Goal: Task Accomplishment & Management: Manage account settings

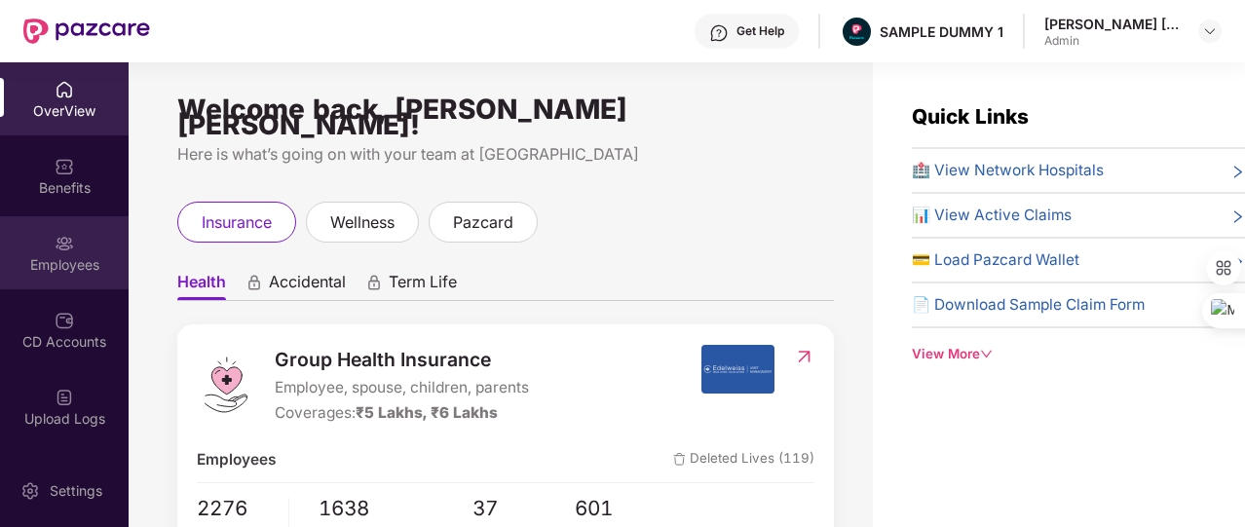
click at [63, 252] on img at bounding box center [64, 243] width 19 height 19
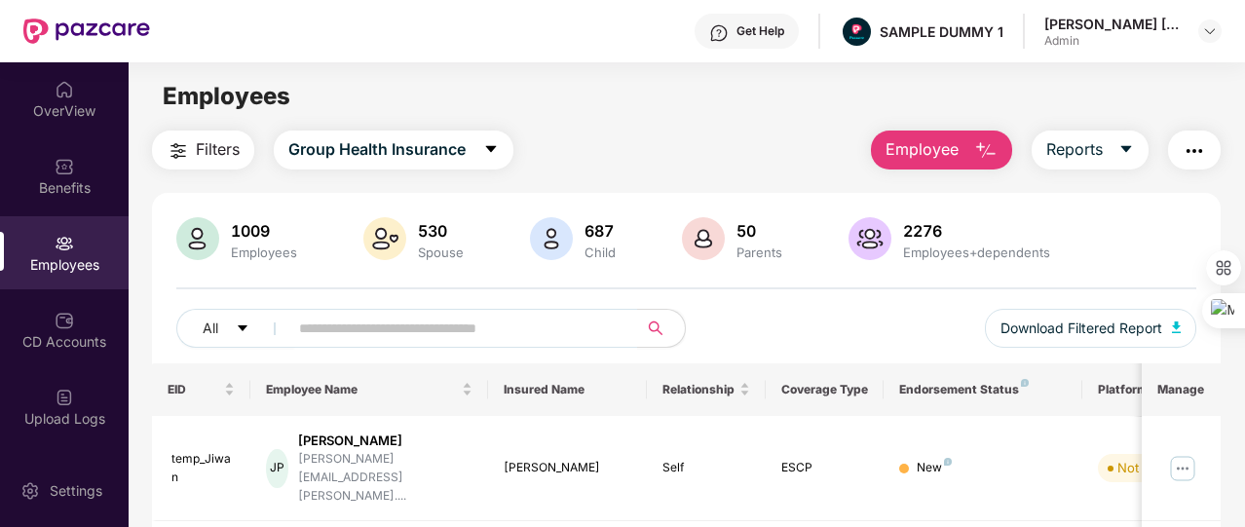
click at [910, 142] on span "Employee" at bounding box center [921, 149] width 73 height 24
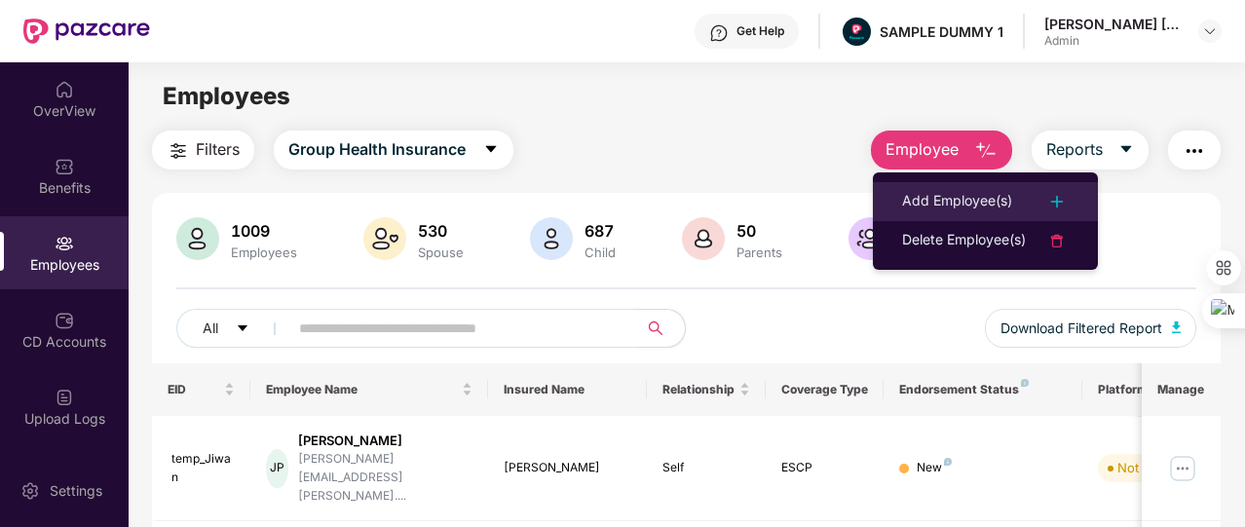
click at [910, 184] on li "Add Employee(s)" at bounding box center [985, 201] width 225 height 39
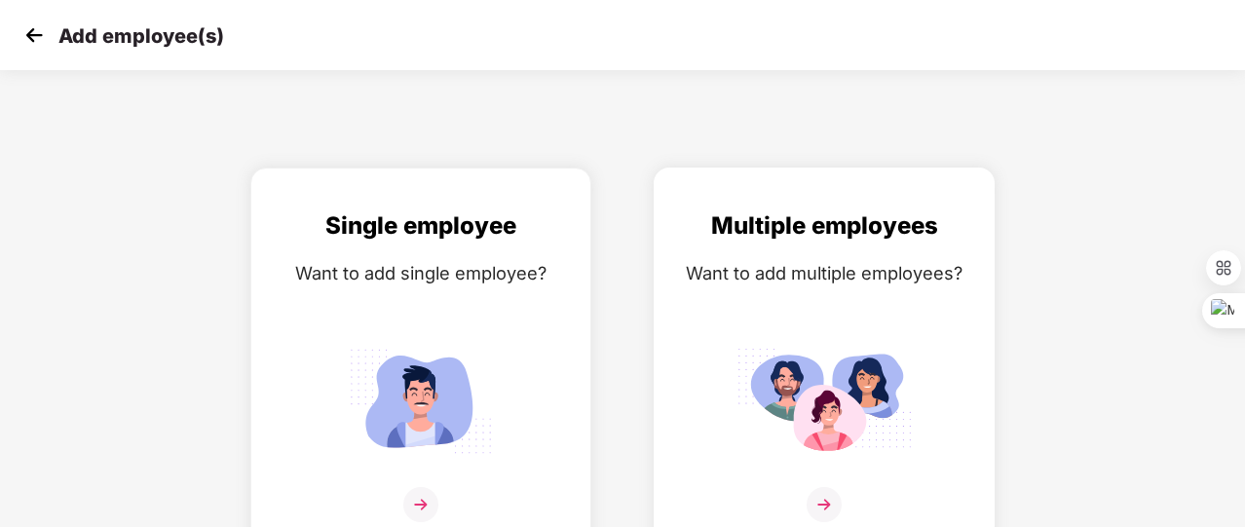
click at [829, 271] on div "Want to add multiple employees?" at bounding box center [824, 273] width 300 height 28
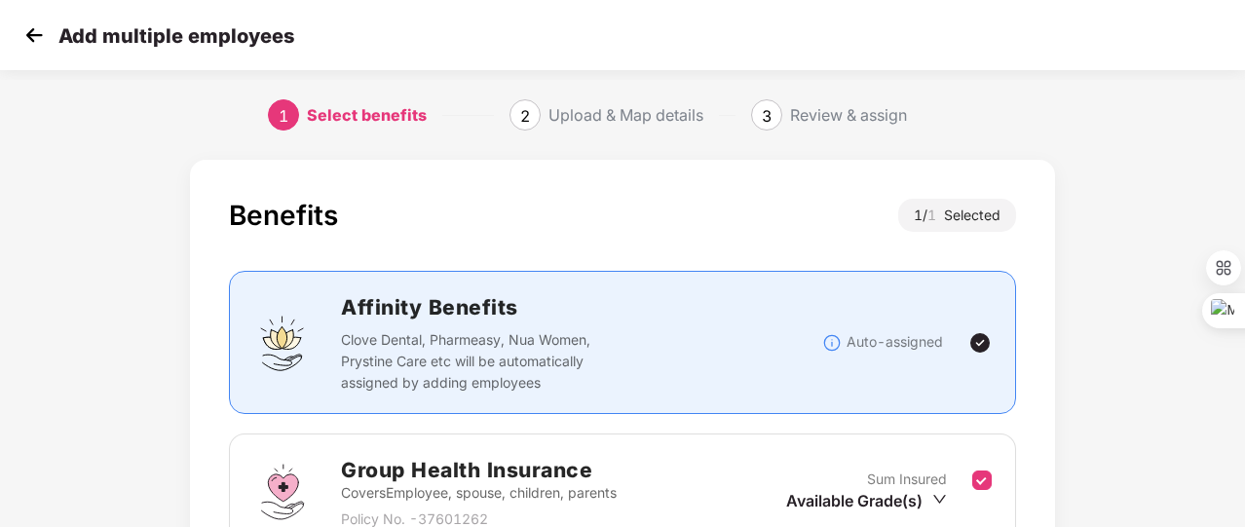
scroll to position [256, 0]
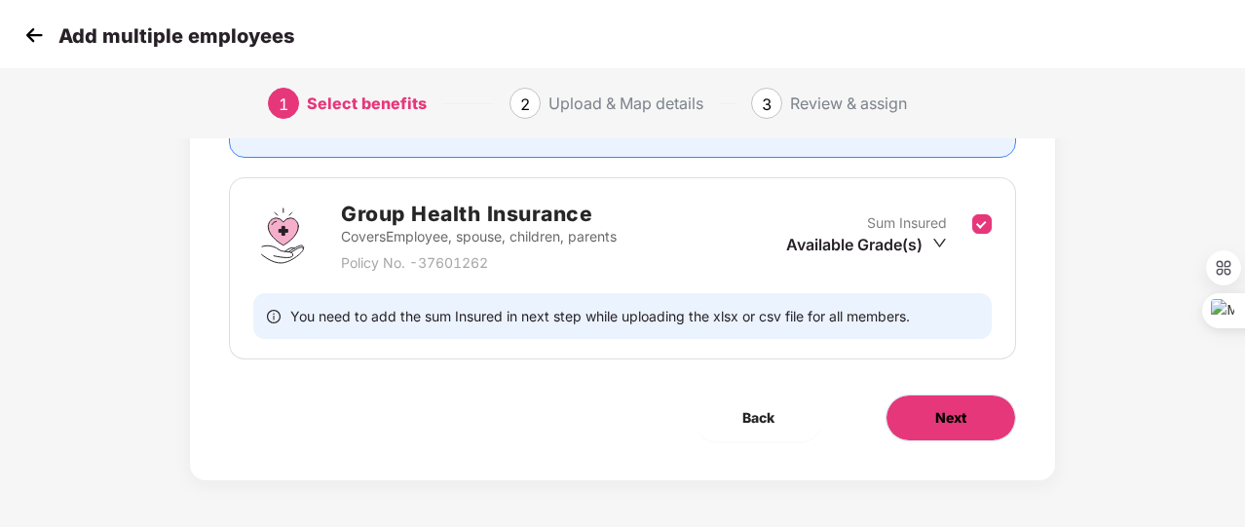
click at [926, 399] on button "Next" at bounding box center [950, 417] width 130 height 47
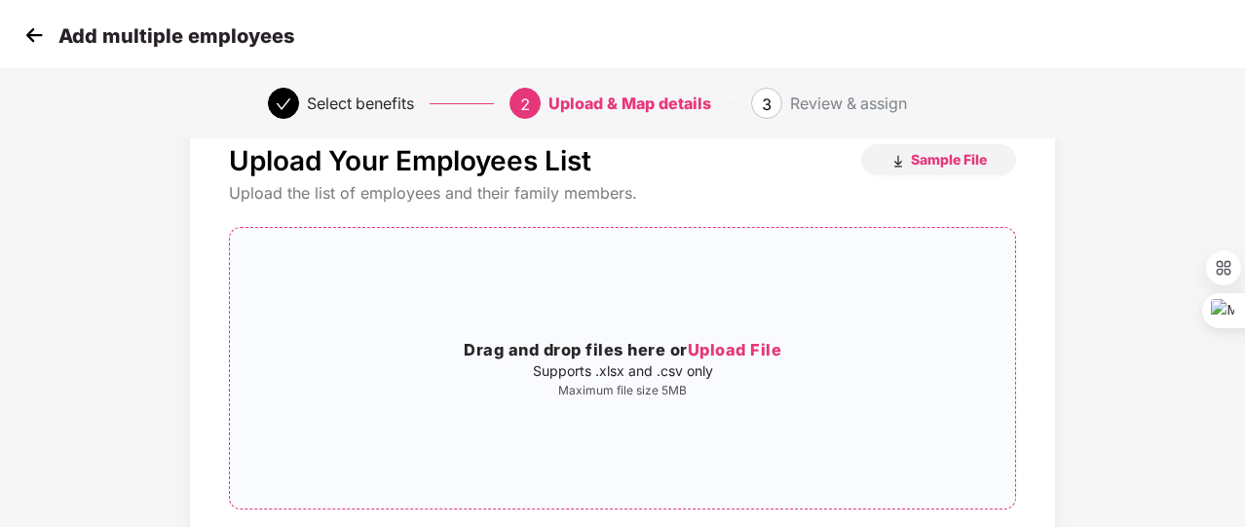
scroll to position [154, 0]
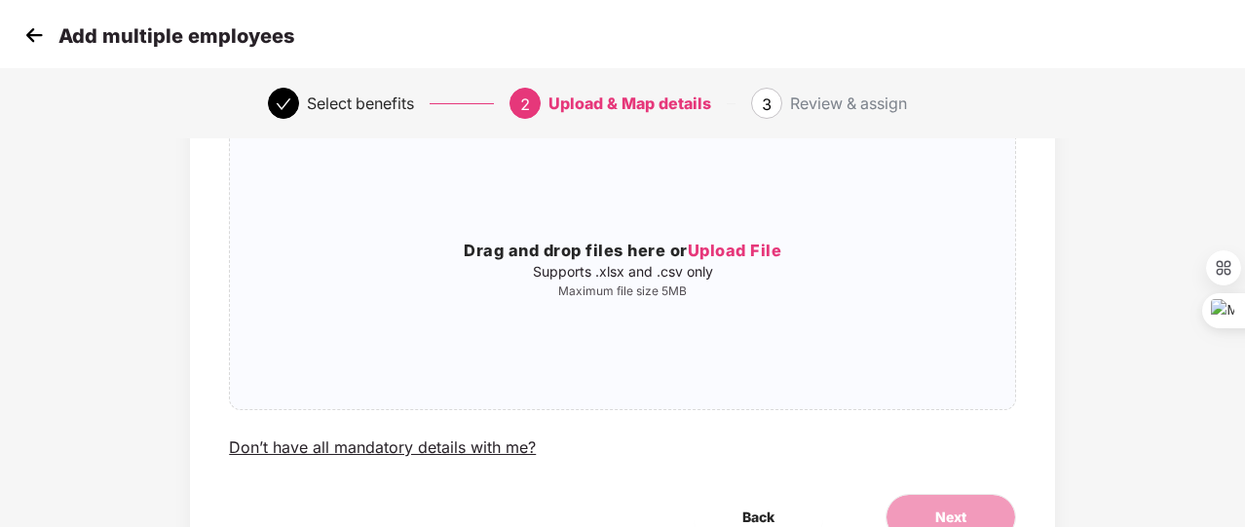
click at [30, 40] on img at bounding box center [33, 34] width 29 height 29
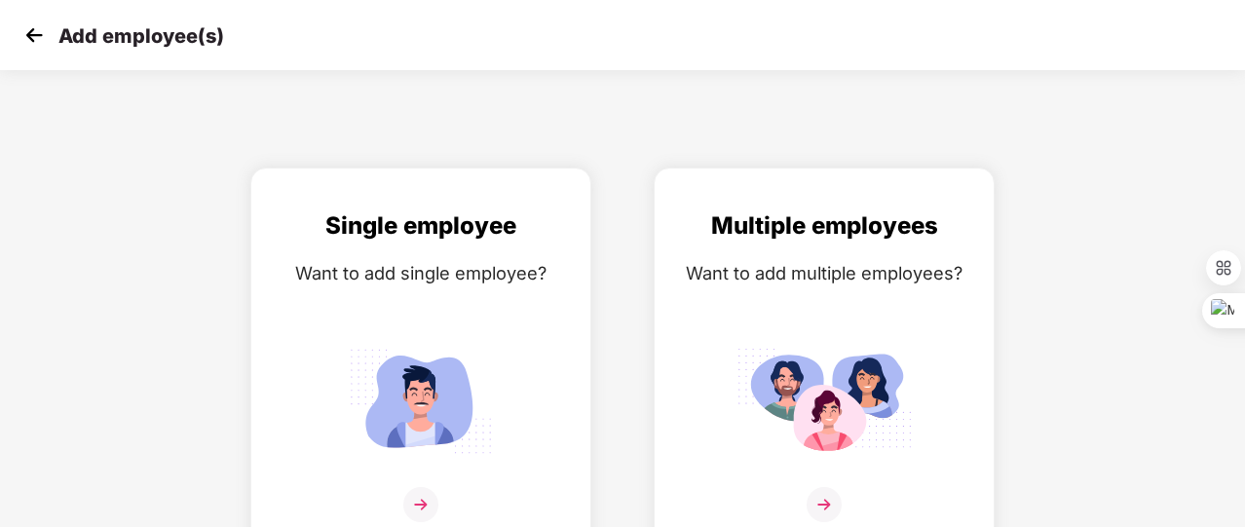
click at [30, 40] on img at bounding box center [33, 34] width 29 height 29
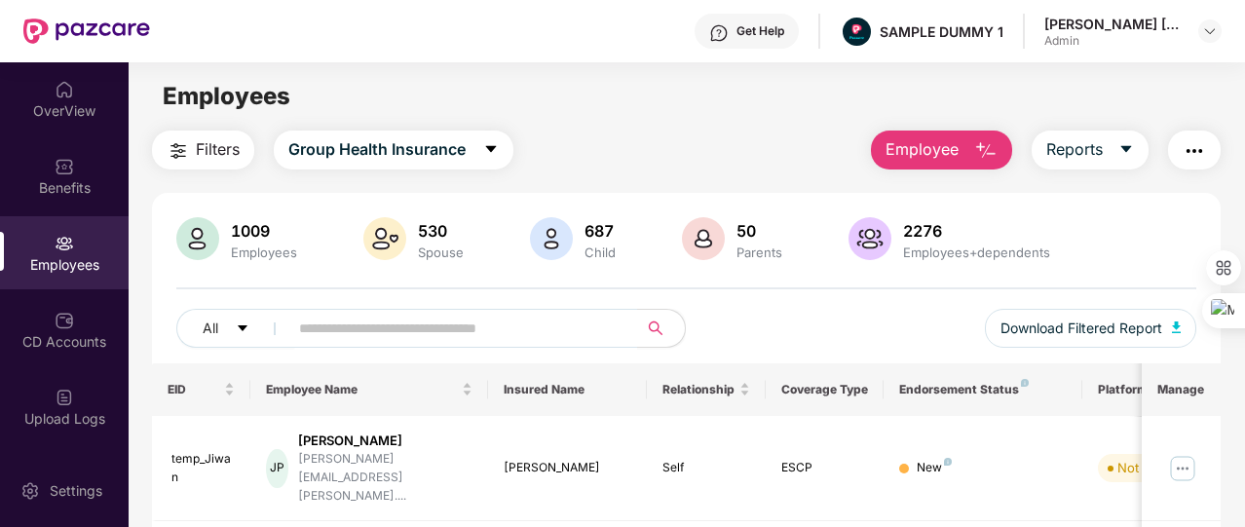
scroll to position [454, 0]
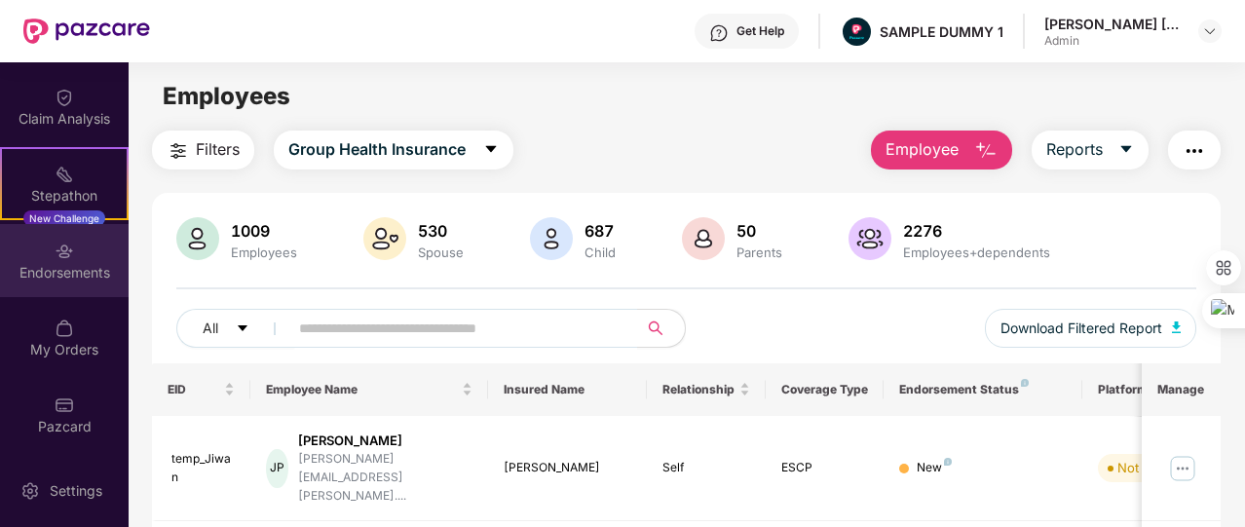
click at [78, 243] on div "Endorsements" at bounding box center [64, 260] width 129 height 73
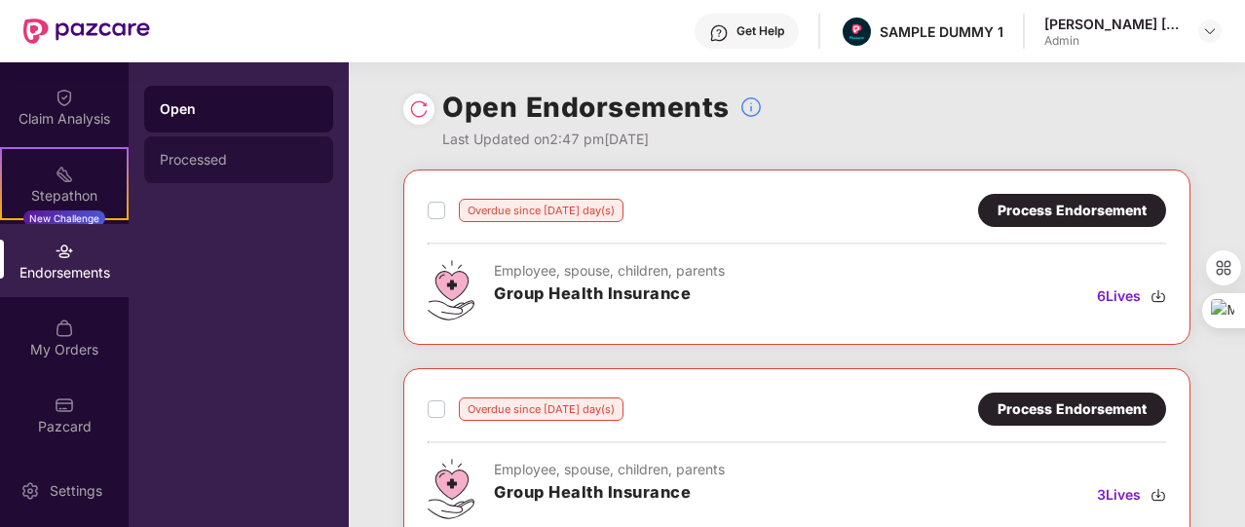
click at [269, 169] on div "Processed" at bounding box center [238, 159] width 189 height 47
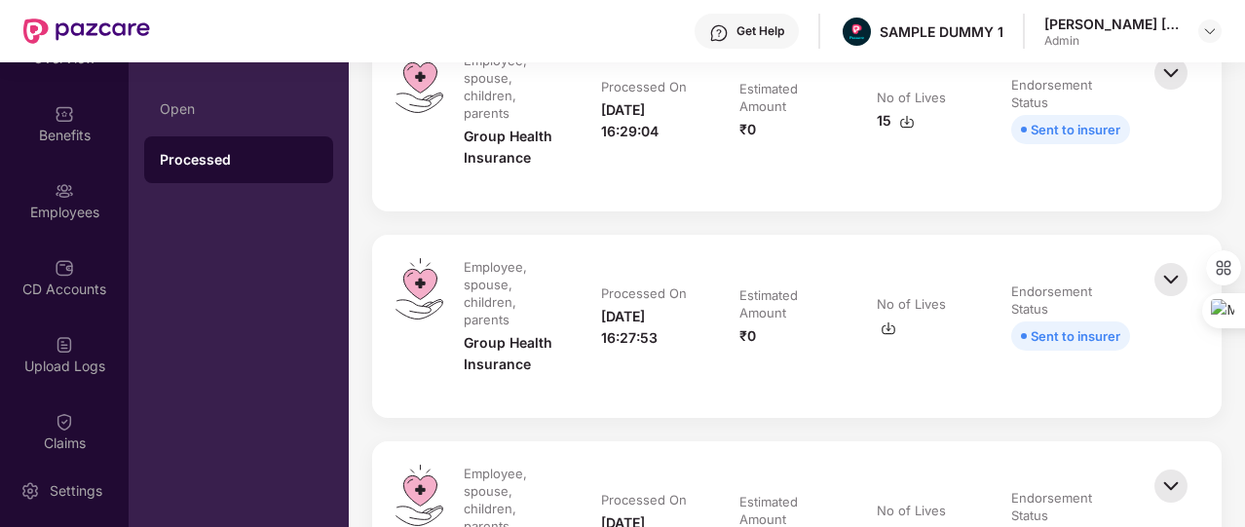
scroll to position [51, 0]
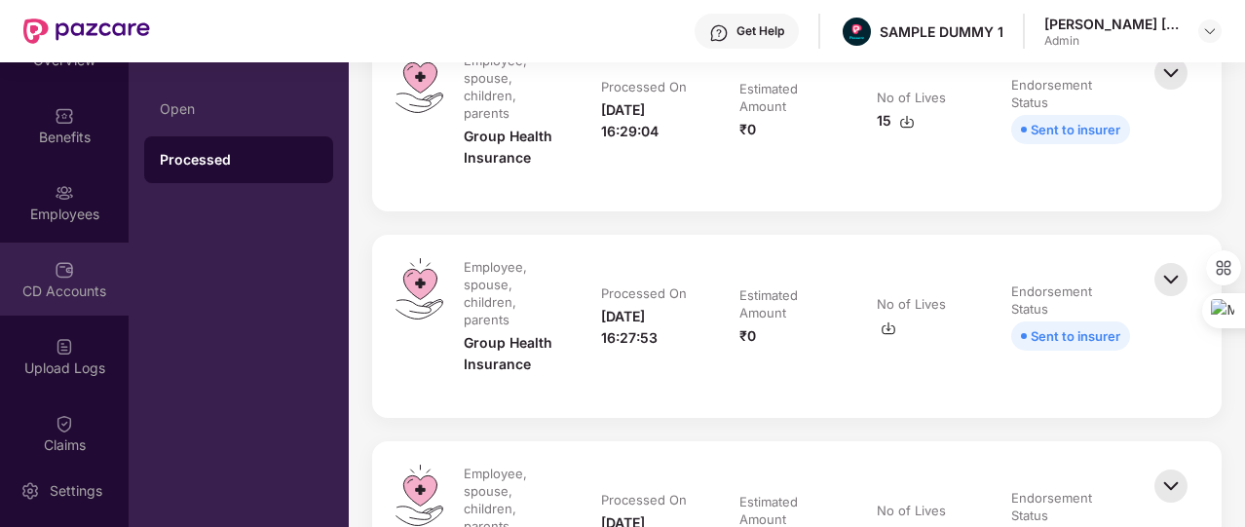
click at [66, 276] on img at bounding box center [64, 269] width 19 height 19
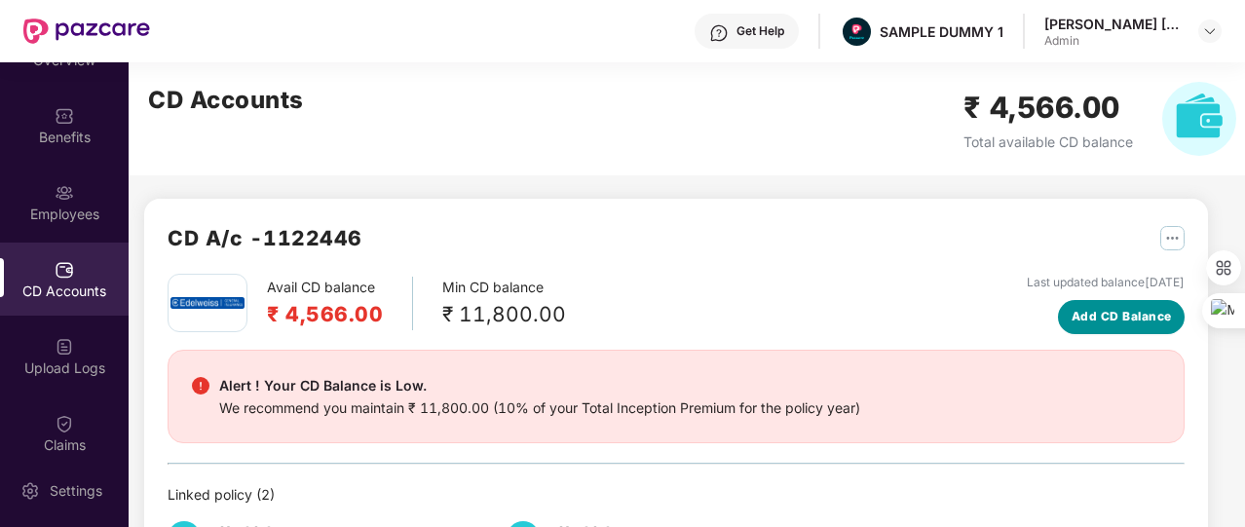
click at [1093, 318] on span "Add CD Balance" at bounding box center [1121, 317] width 100 height 19
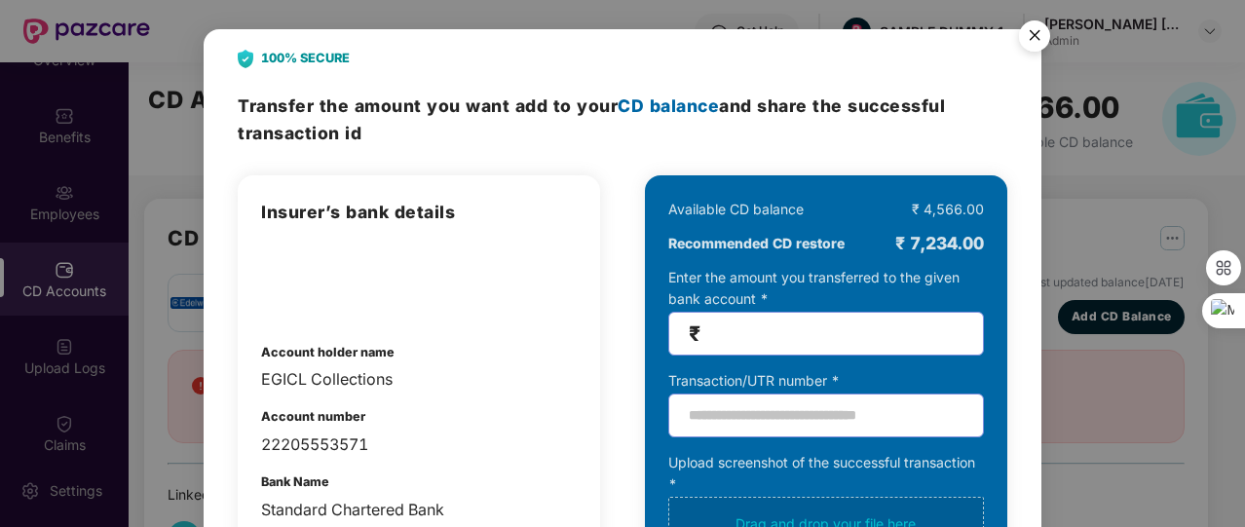
scroll to position [169, 0]
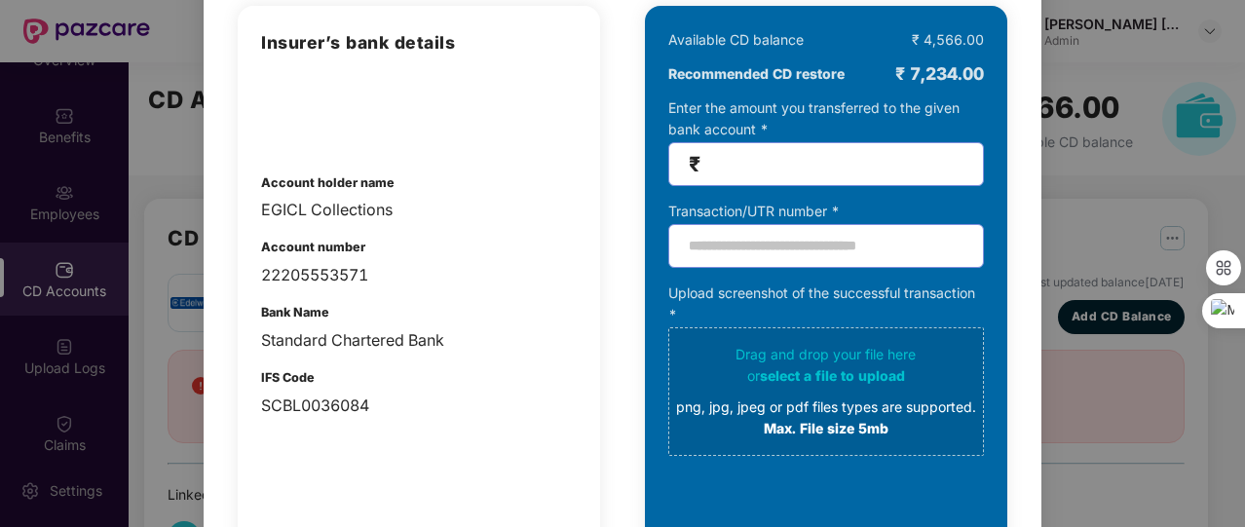
click at [1086, 152] on div "100% SECURE Transfer the amount you want add to your CD balance and share the s…" at bounding box center [622, 263] width 1245 height 527
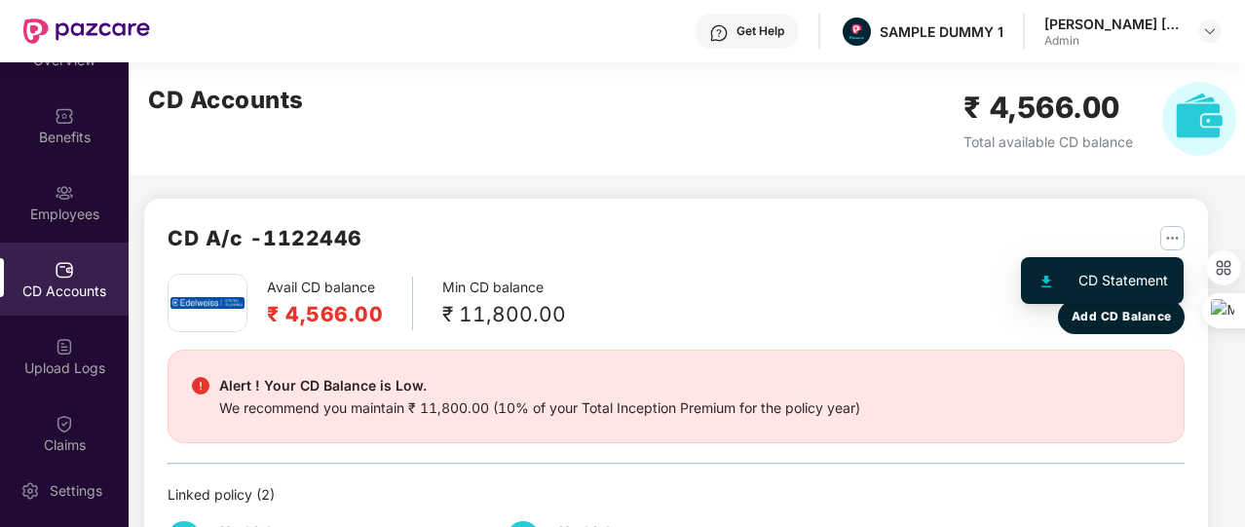
click at [1167, 239] on img "button" at bounding box center [1172, 238] width 24 height 24
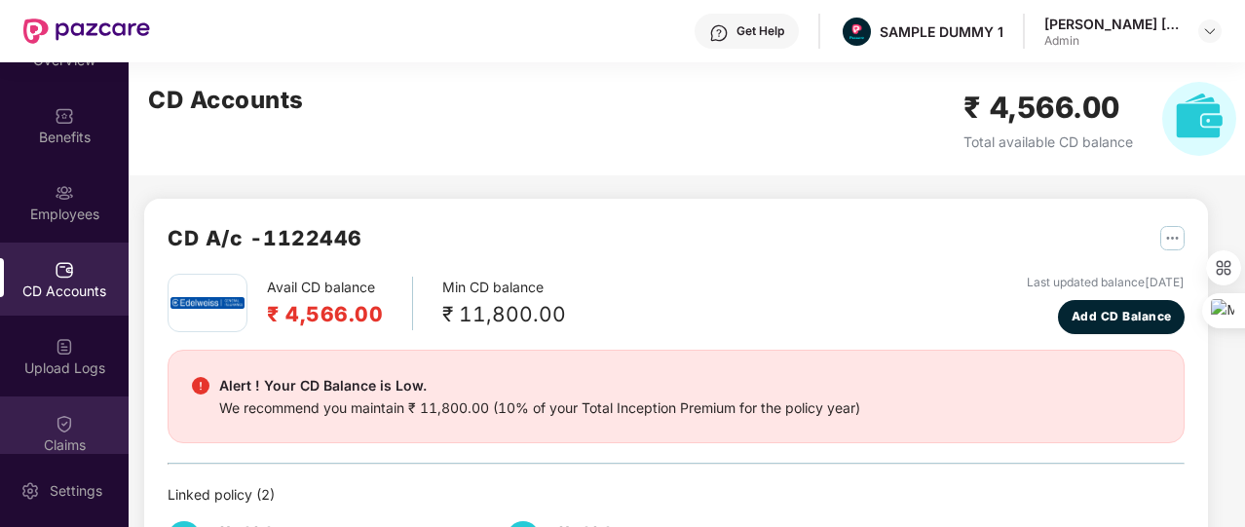
scroll to position [146, 0]
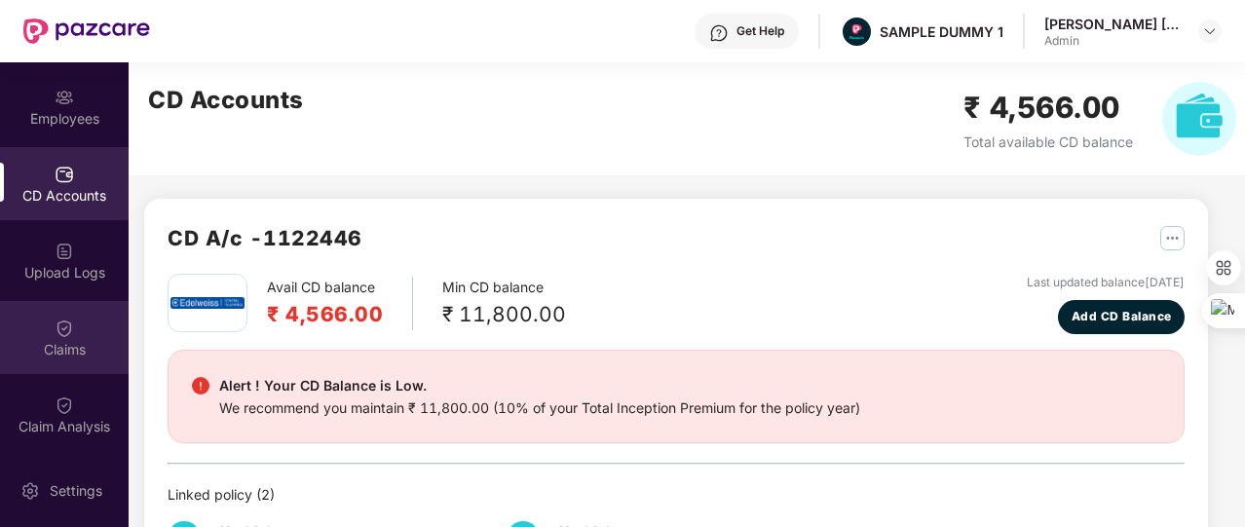
click at [88, 338] on div "Claims" at bounding box center [64, 337] width 129 height 73
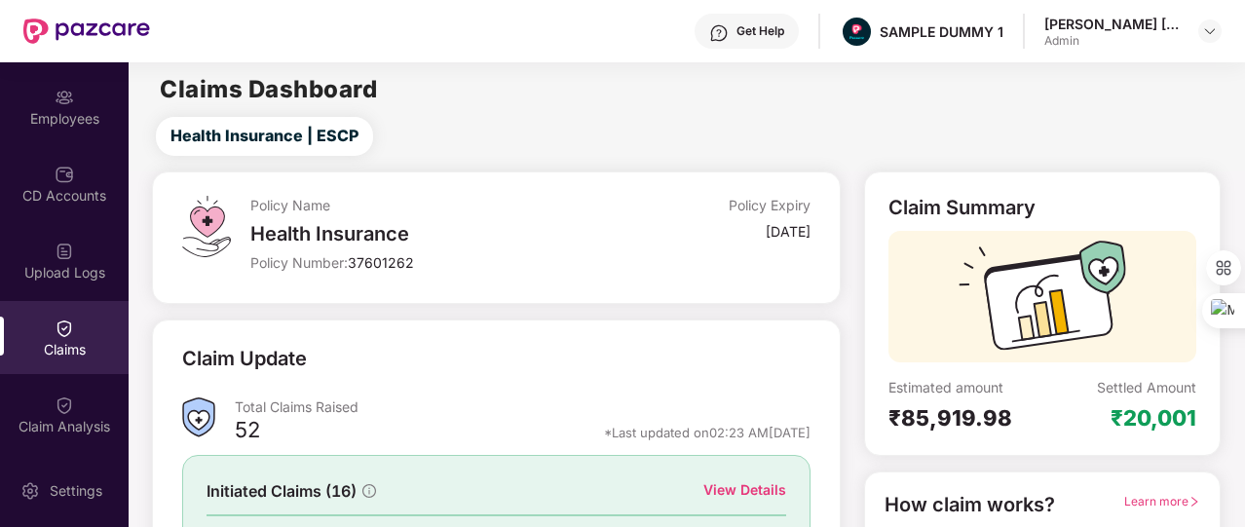
scroll to position [175, 0]
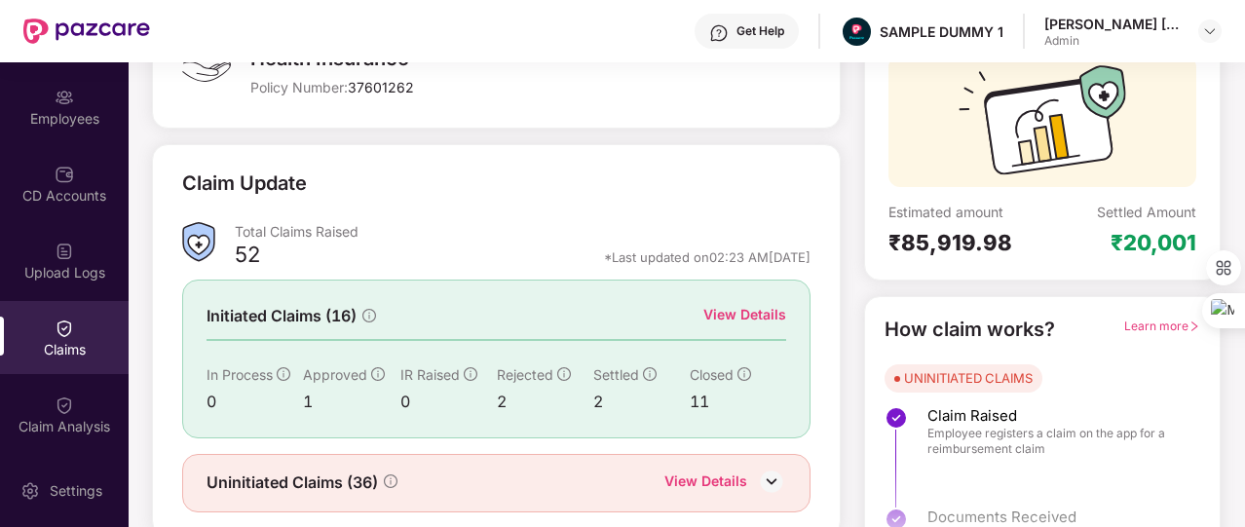
click at [787, 301] on div "Initiated Claims (16) View Details In Process 0 Approved 1 IR Raised 0 Rejected…" at bounding box center [496, 358] width 628 height 158
click at [744, 318] on div "View Details" at bounding box center [744, 314] width 83 height 21
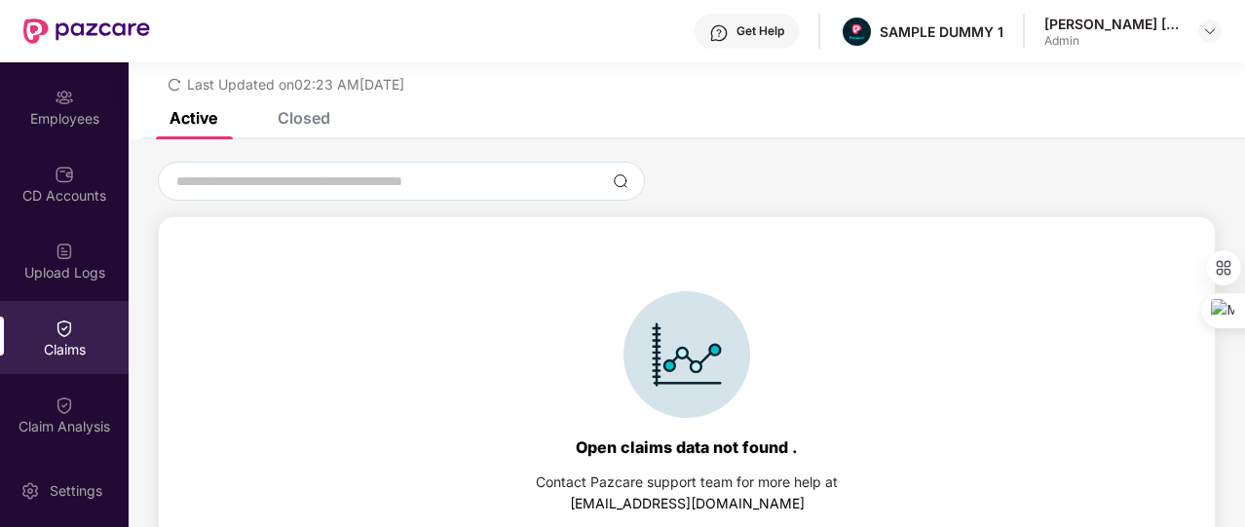
scroll to position [84, 0]
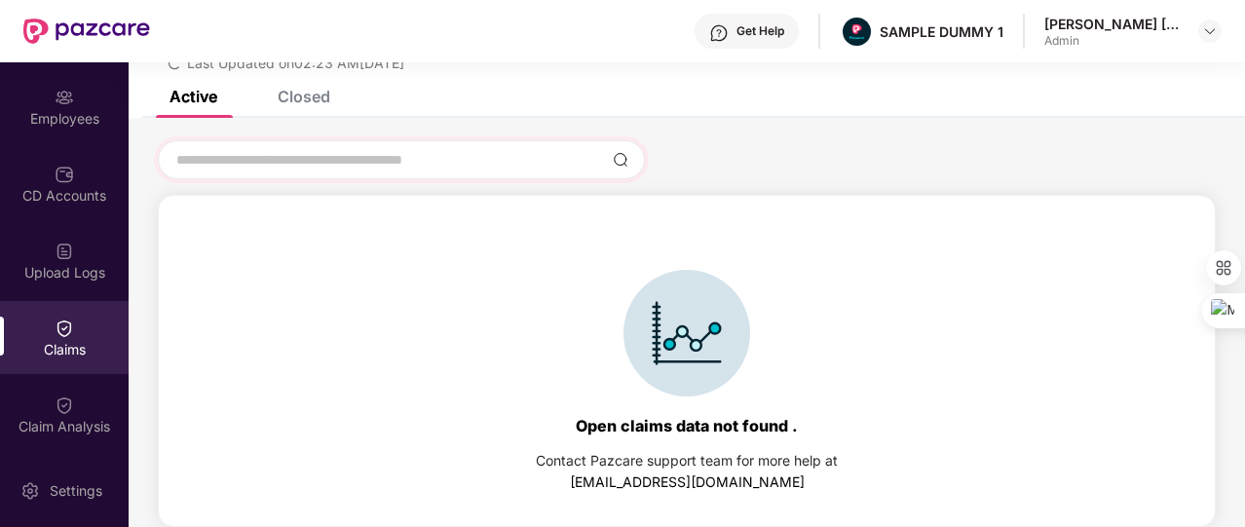
click at [392, 170] on div at bounding box center [401, 159] width 487 height 39
click at [317, 150] on input at bounding box center [389, 160] width 430 height 20
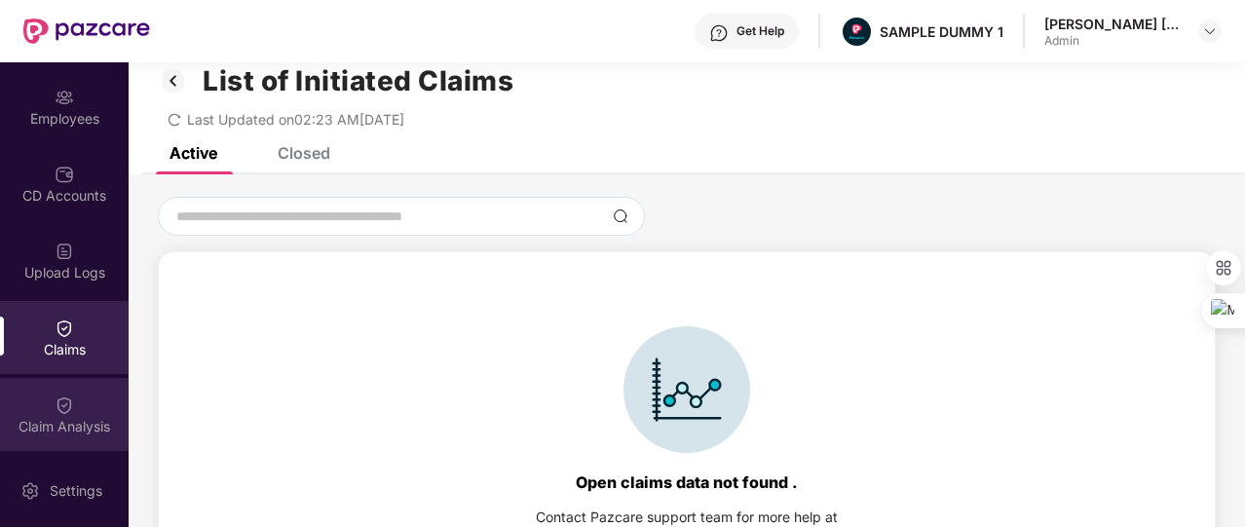
click at [74, 392] on div "Claim Analysis" at bounding box center [64, 414] width 129 height 73
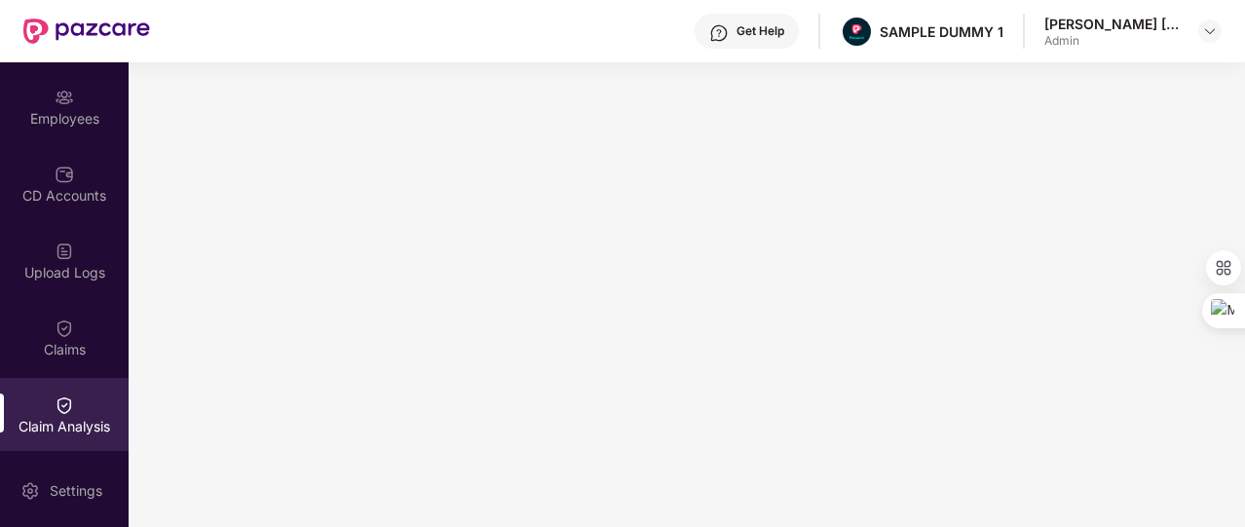
scroll to position [454, 0]
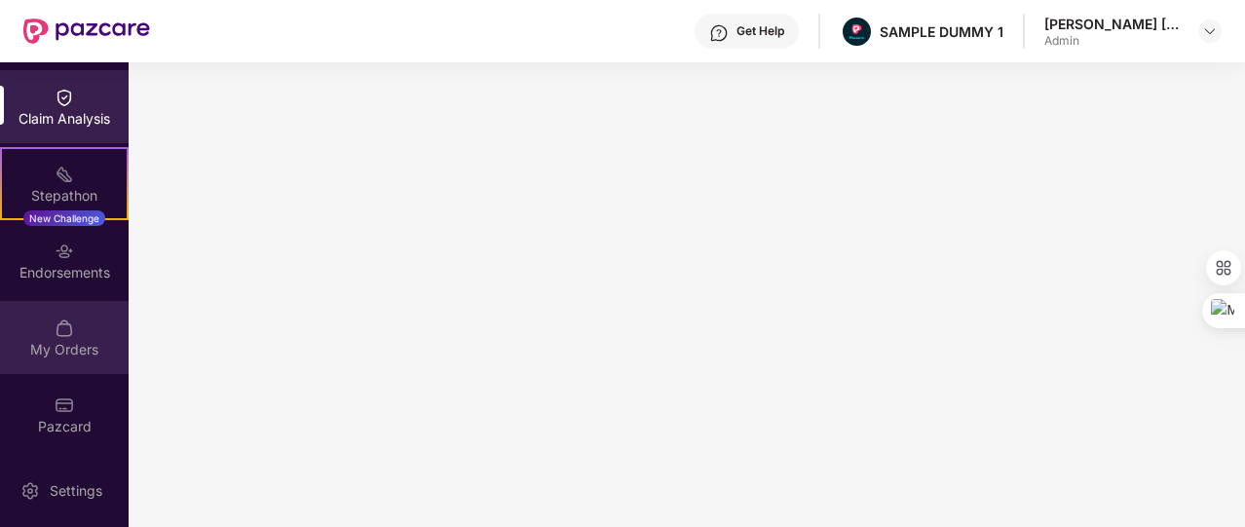
click at [86, 359] on div "My Orders" at bounding box center [64, 337] width 129 height 73
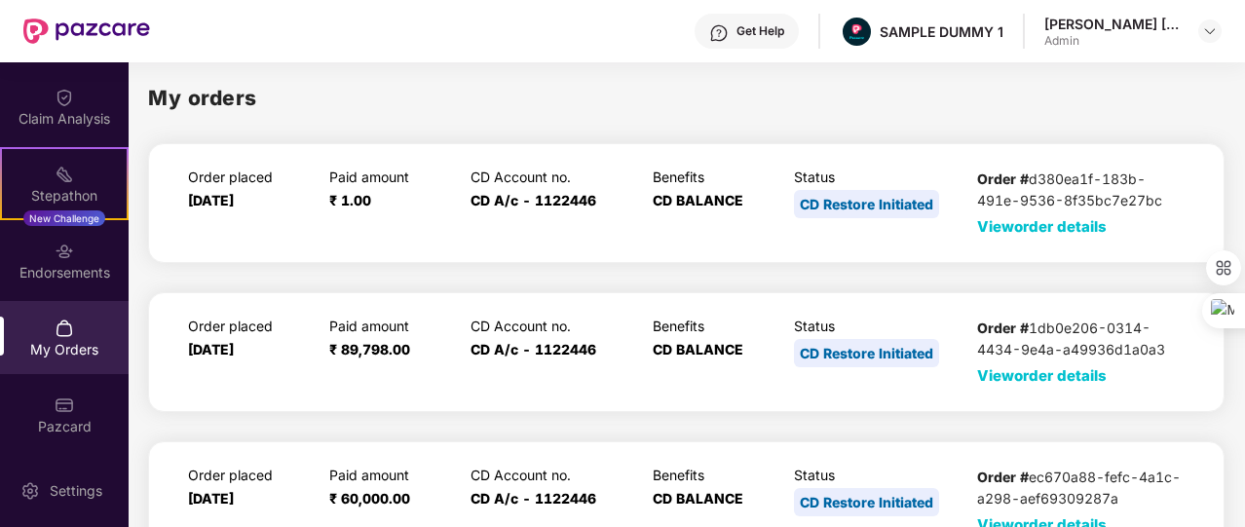
click at [1032, 225] on span "View order details" at bounding box center [1042, 226] width 130 height 19
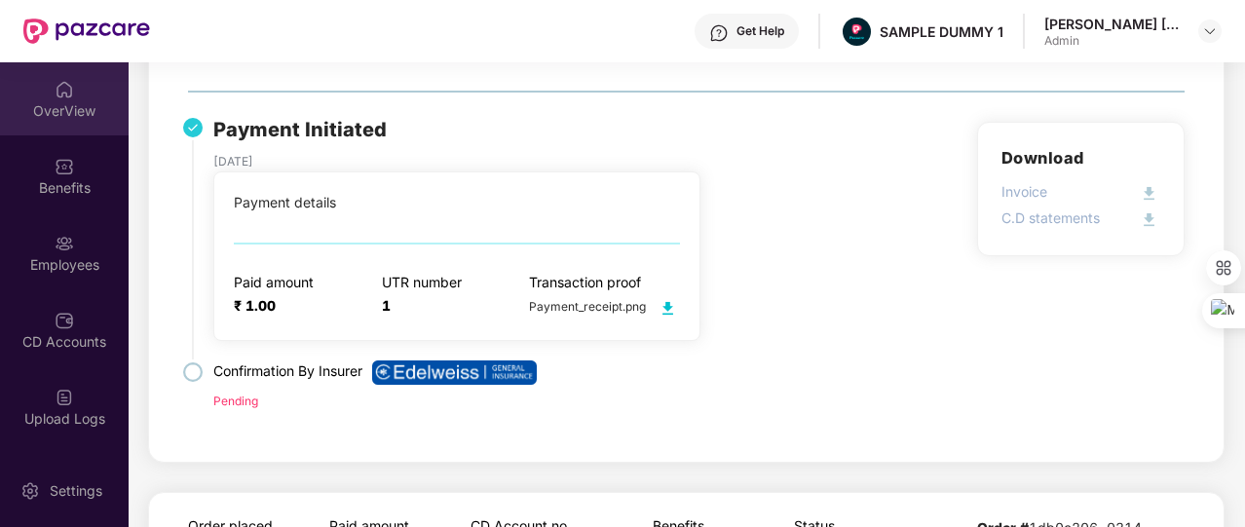
click at [71, 92] on div "OverView" at bounding box center [64, 98] width 129 height 73
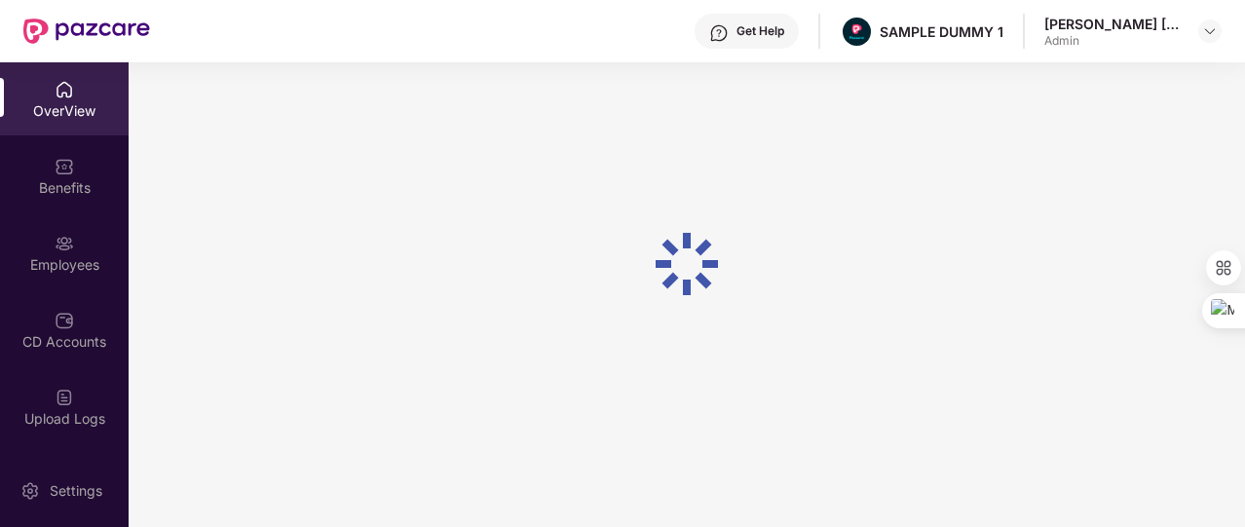
scroll to position [62, 0]
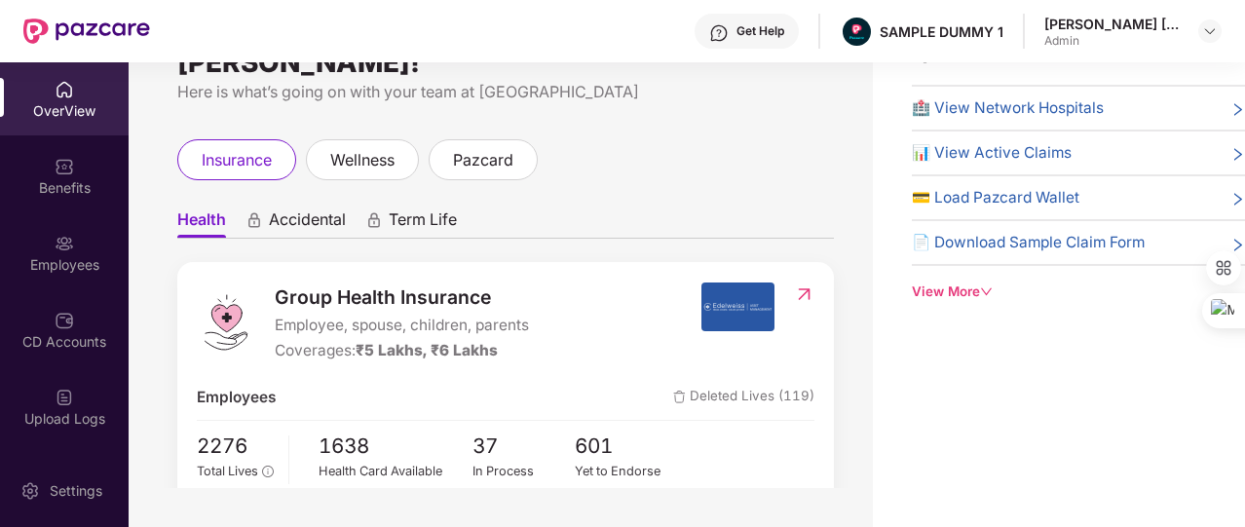
click at [954, 286] on div "View More" at bounding box center [1077, 291] width 333 height 20
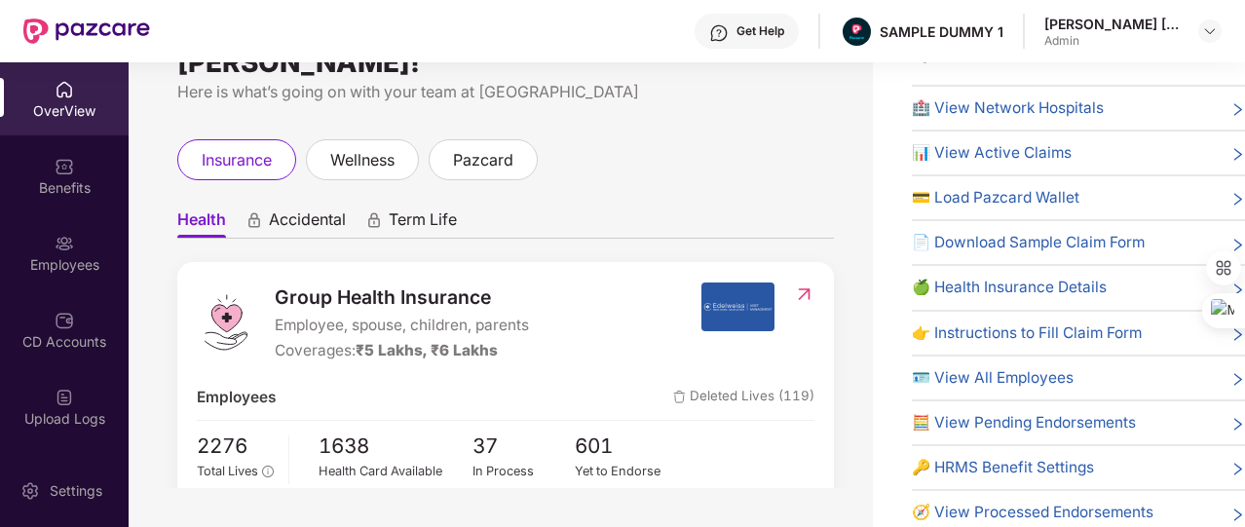
scroll to position [82, 0]
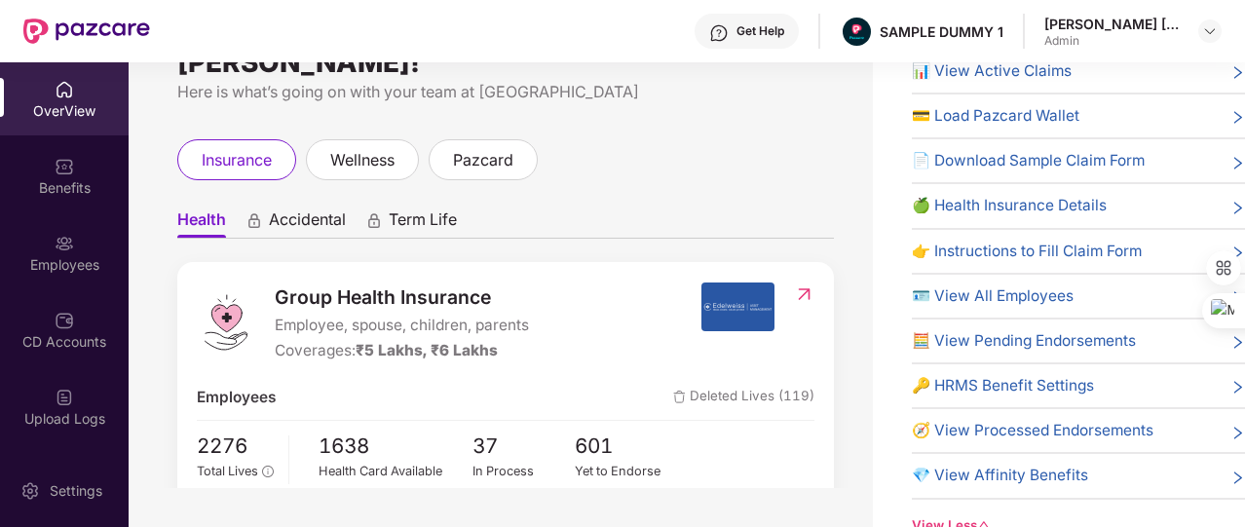
click at [1018, 376] on span "🔑 HRMS Benefit Settings" at bounding box center [1002, 385] width 182 height 23
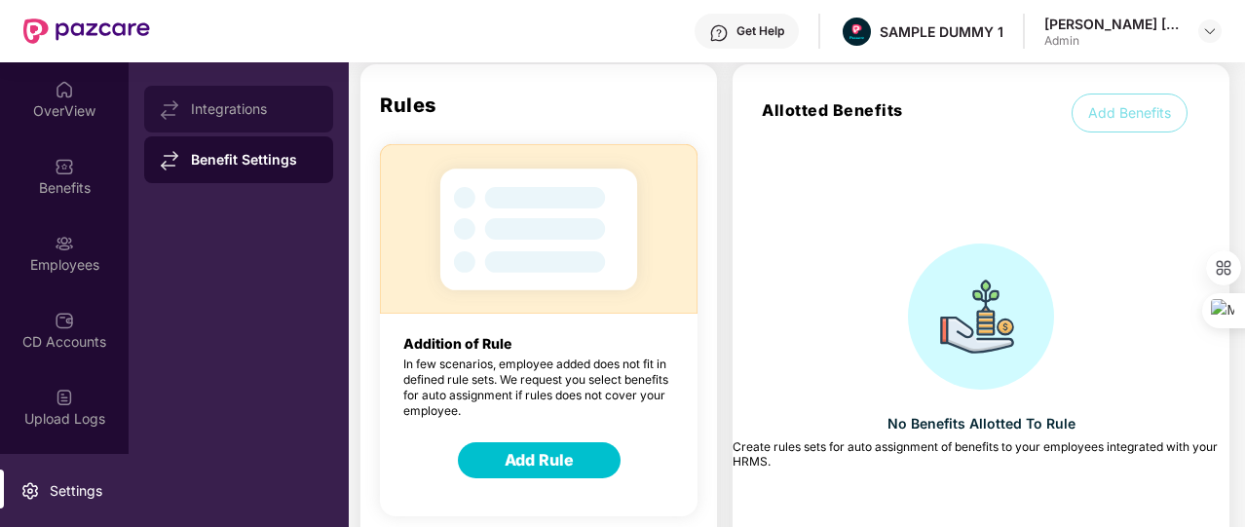
click at [241, 103] on div "Integrations" at bounding box center [254, 109] width 127 height 16
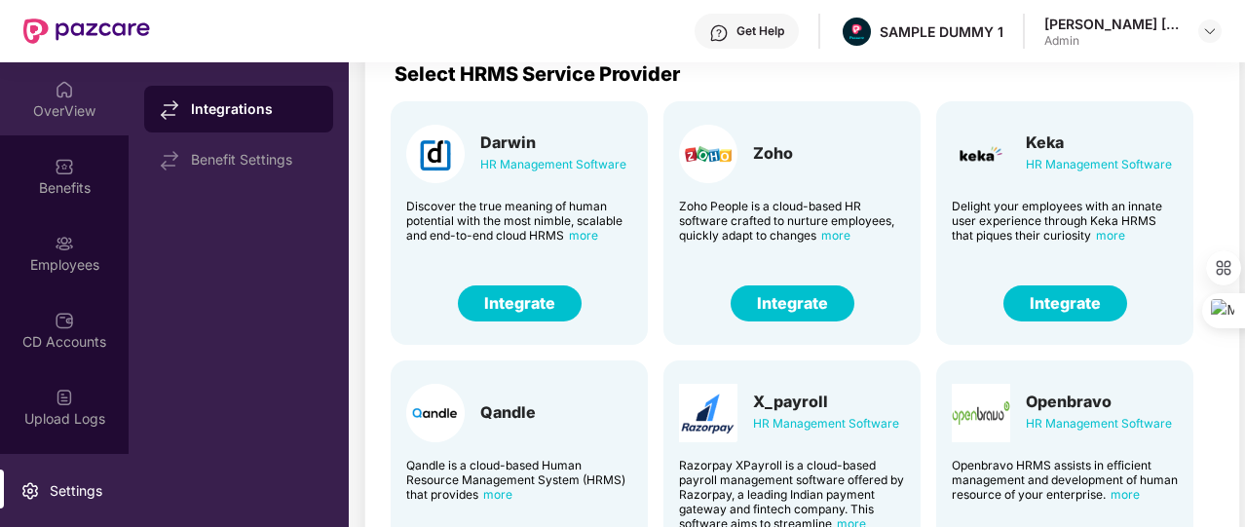
click at [33, 102] on div "OverView" at bounding box center [64, 110] width 129 height 19
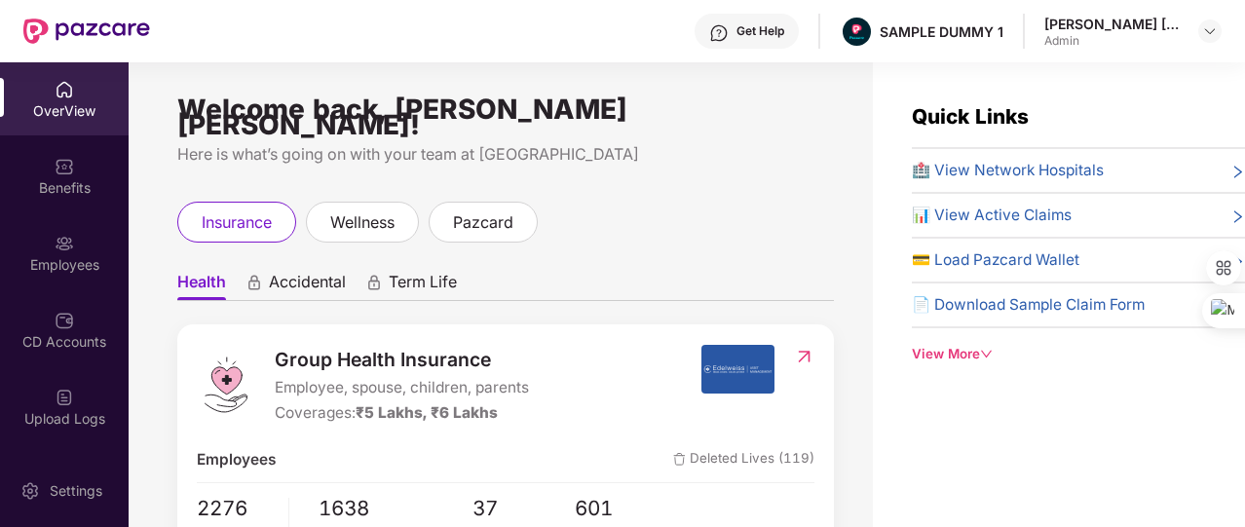
click at [917, 352] on div "View More" at bounding box center [1077, 354] width 333 height 20
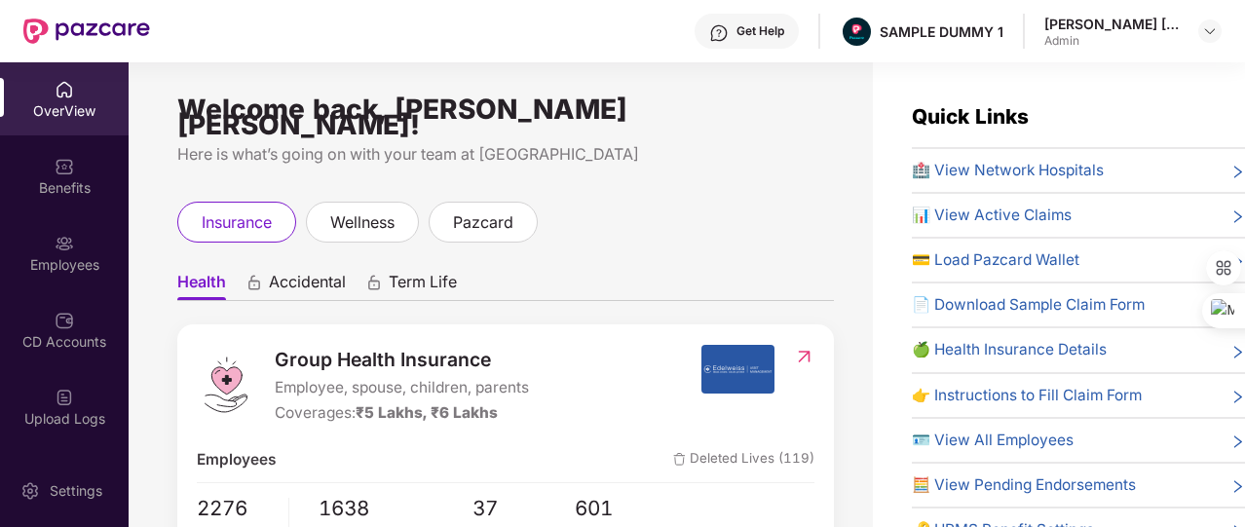
scroll to position [82, 0]
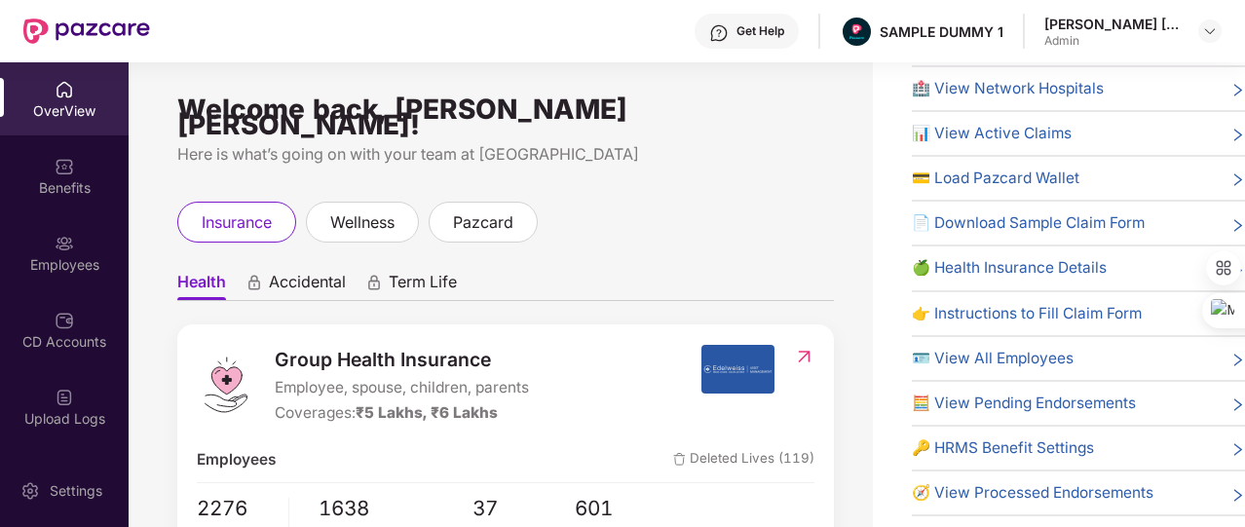
click at [977, 438] on span "🔑 HRMS Benefit Settings" at bounding box center [1002, 447] width 182 height 23
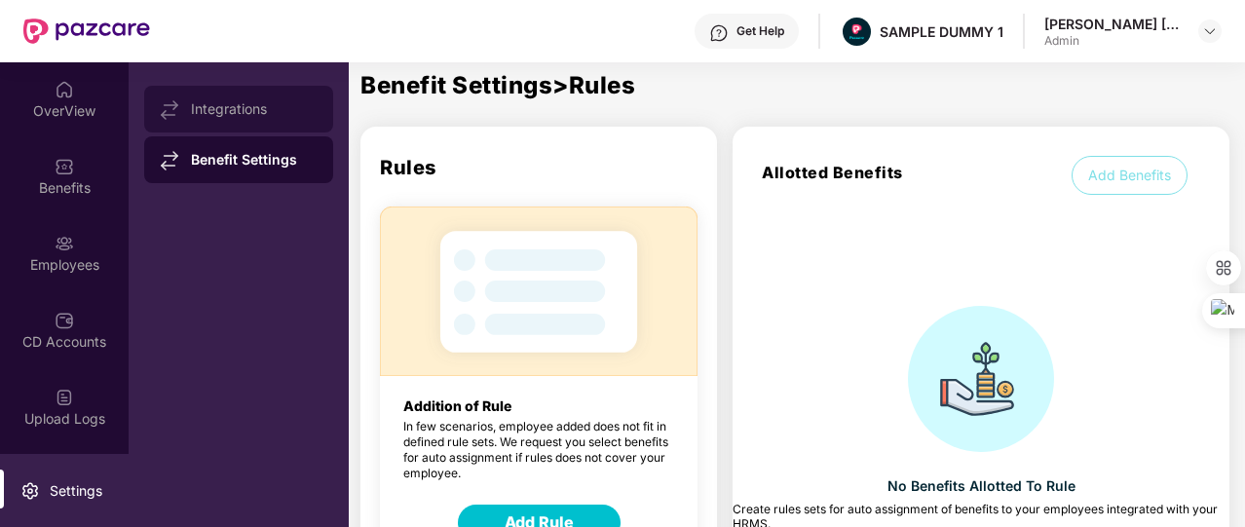
click at [267, 106] on div "Integrations" at bounding box center [254, 109] width 127 height 16
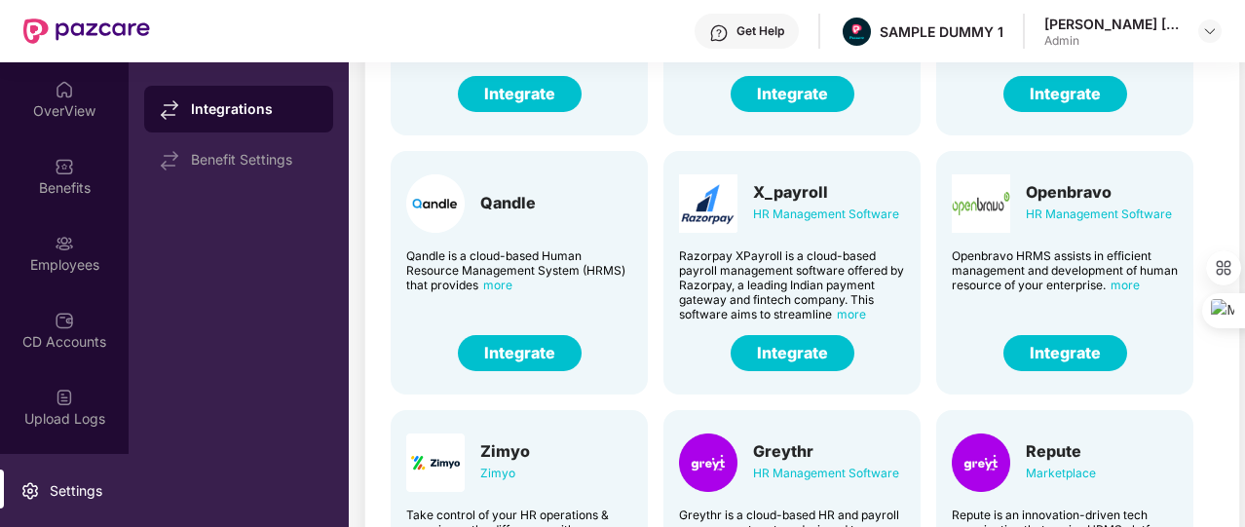
scroll to position [148, 0]
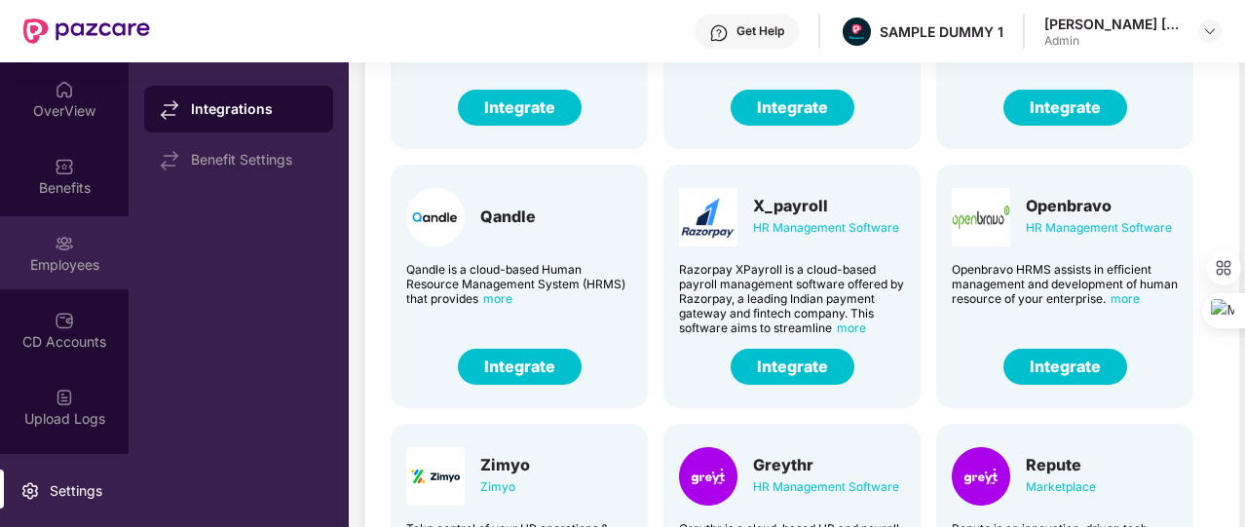
click at [72, 244] on div "Employees" at bounding box center [64, 252] width 129 height 73
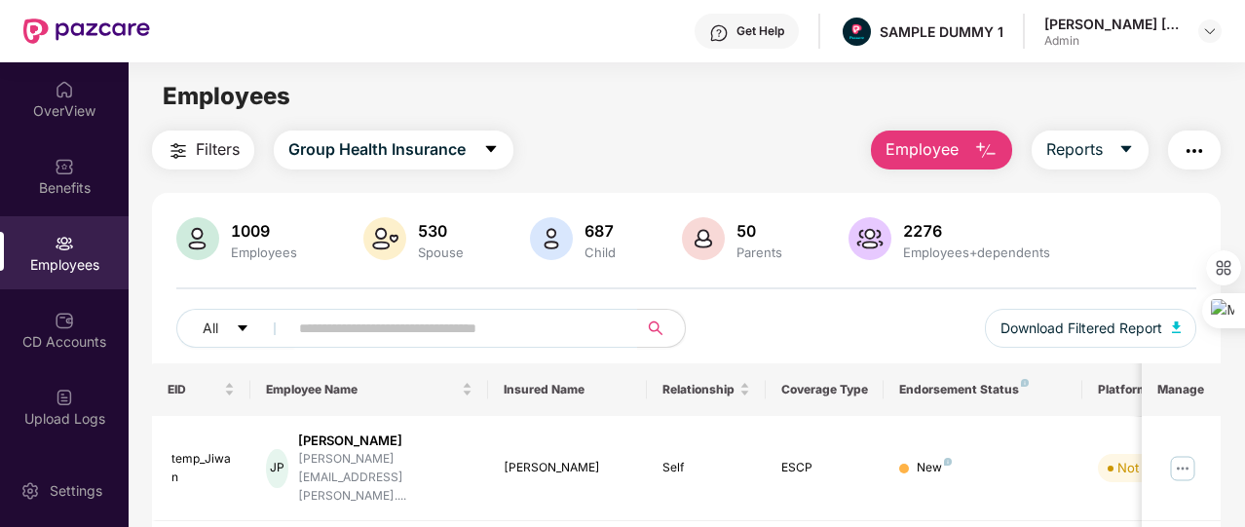
click at [941, 147] on span "Employee" at bounding box center [921, 149] width 73 height 24
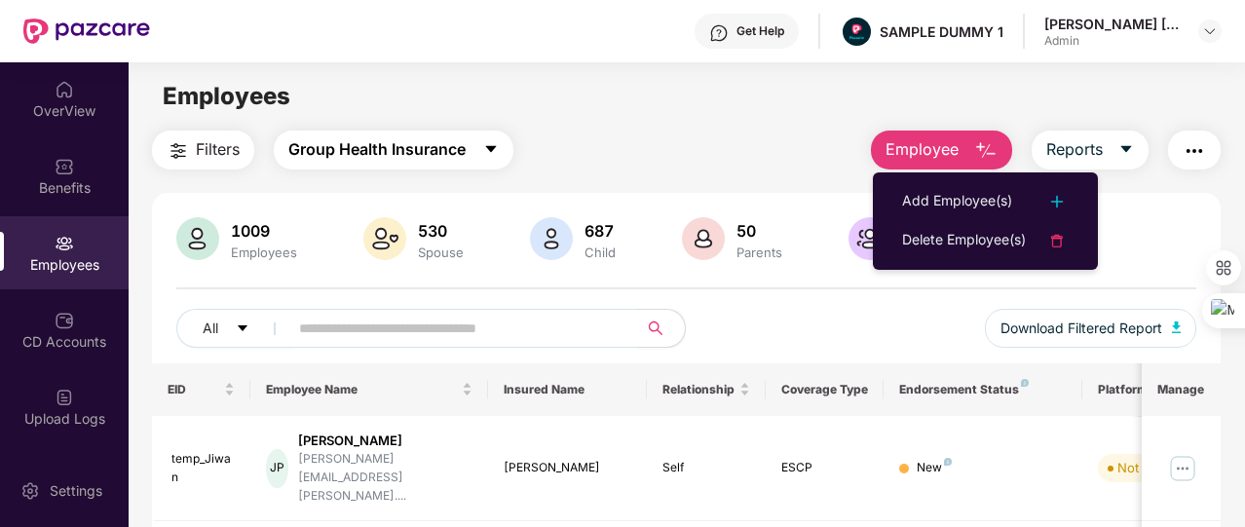
click at [470, 144] on button "Group Health Insurance" at bounding box center [394, 149] width 240 height 39
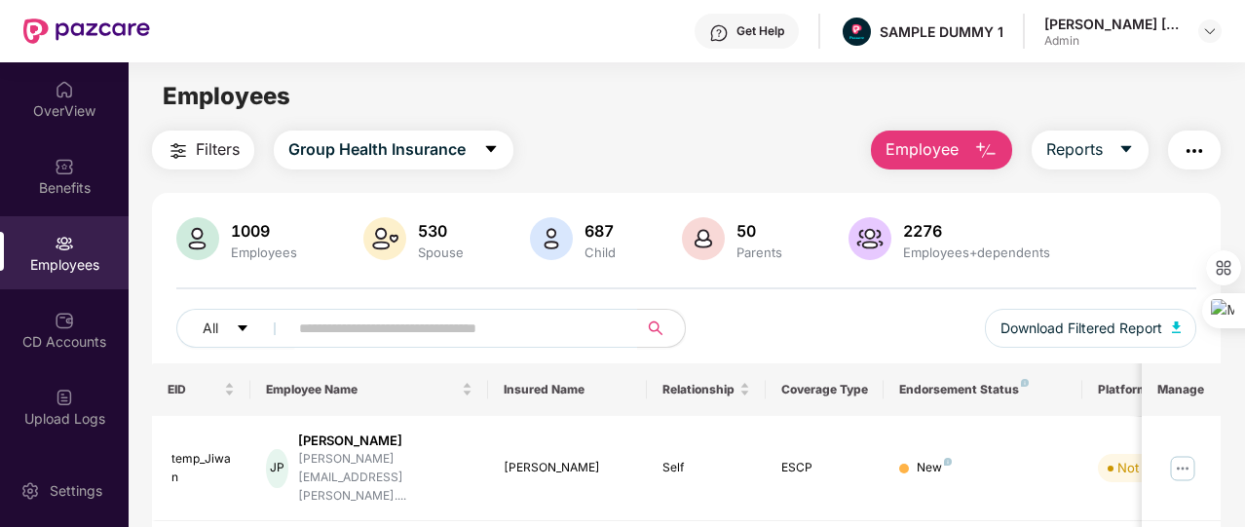
click at [966, 137] on button "Employee" at bounding box center [941, 149] width 141 height 39
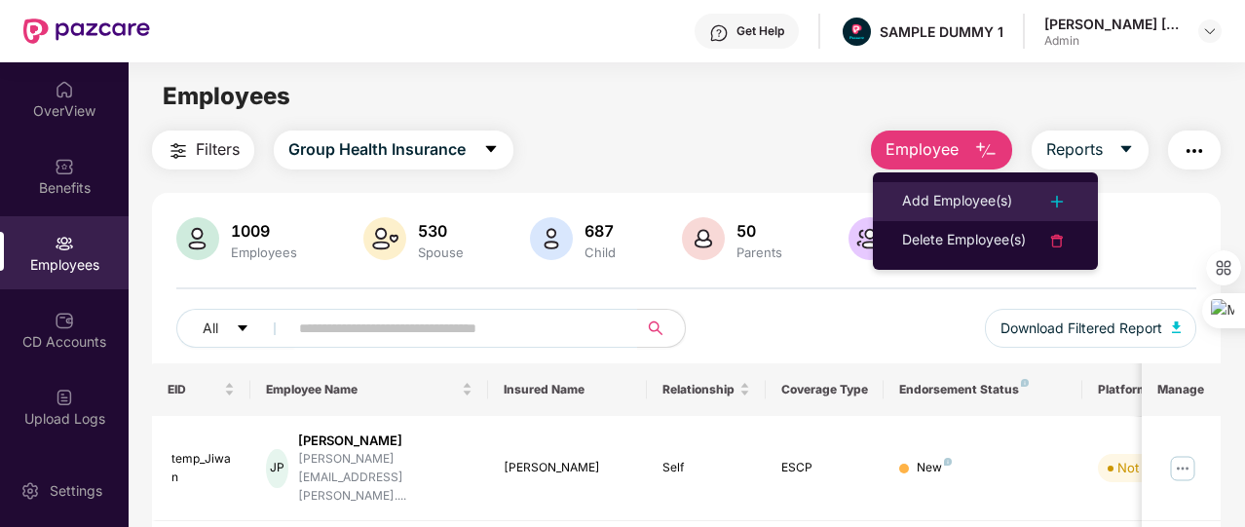
click at [966, 190] on div "Add Employee(s)" at bounding box center [957, 201] width 110 height 23
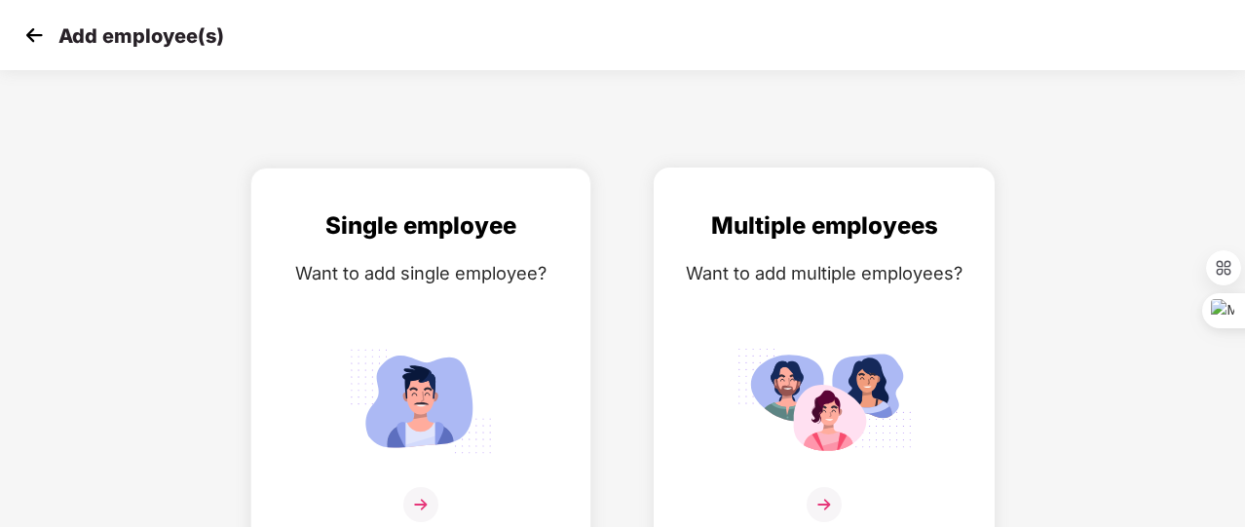
click at [695, 288] on div "Multiple employees Want to add multiple employees?" at bounding box center [824, 376] width 300 height 339
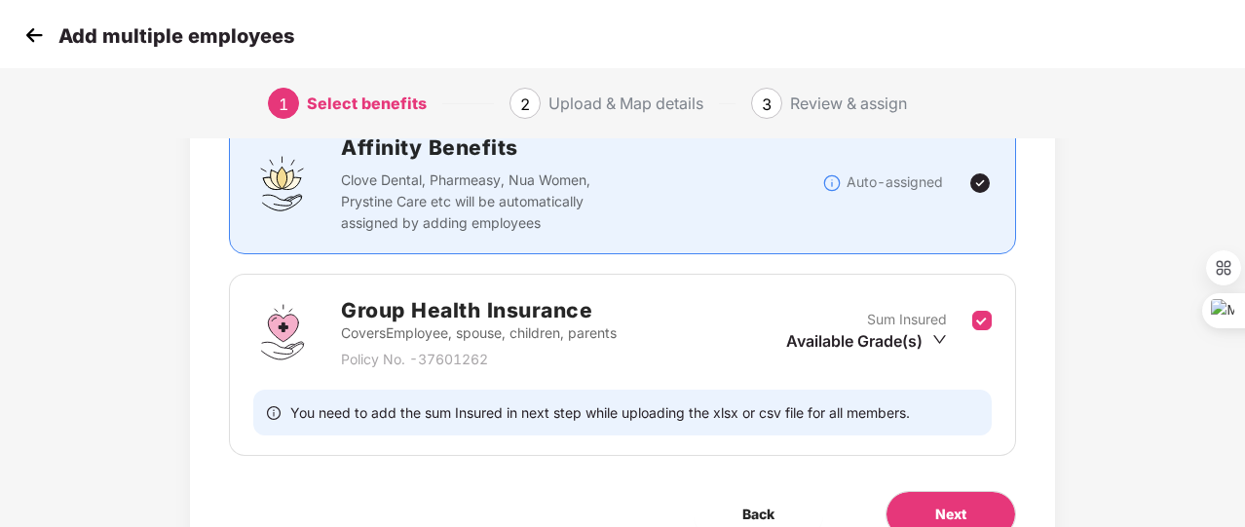
scroll to position [256, 0]
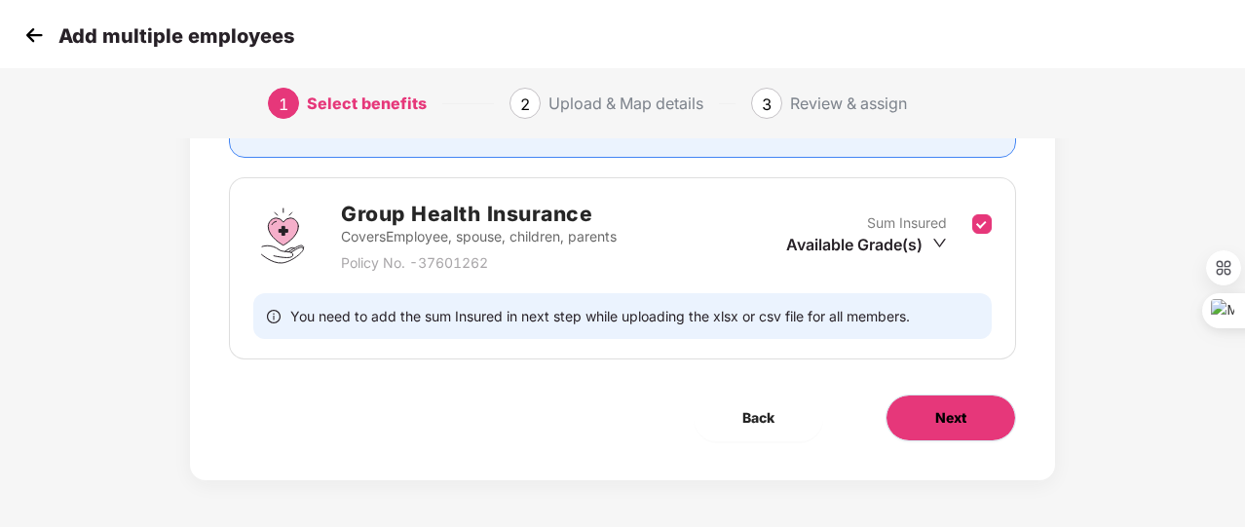
click at [947, 418] on span "Next" at bounding box center [950, 417] width 31 height 21
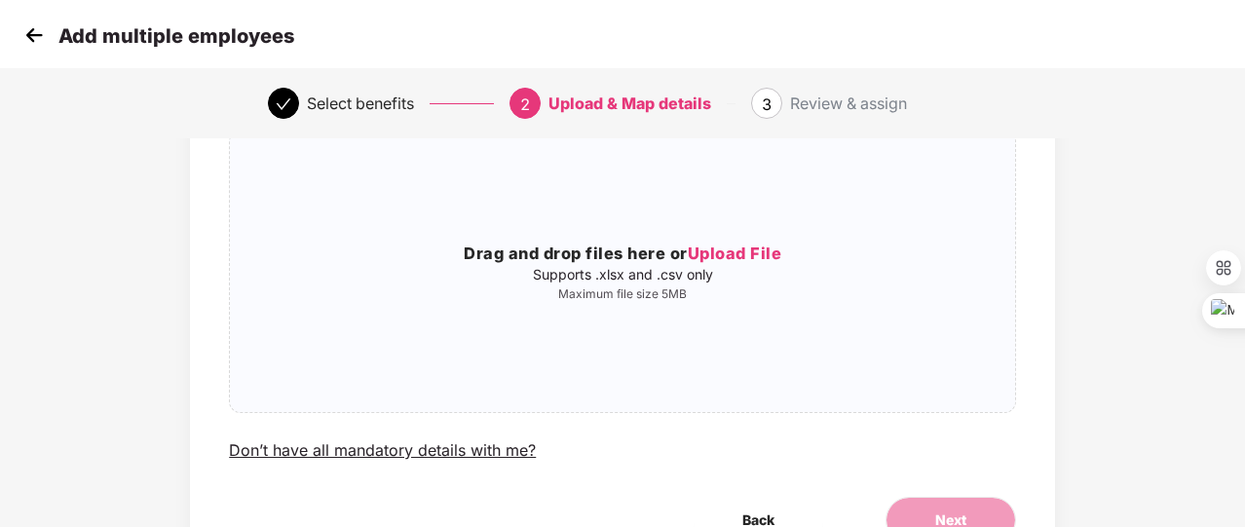
scroll to position [152, 0]
click at [30, 32] on img at bounding box center [33, 34] width 29 height 29
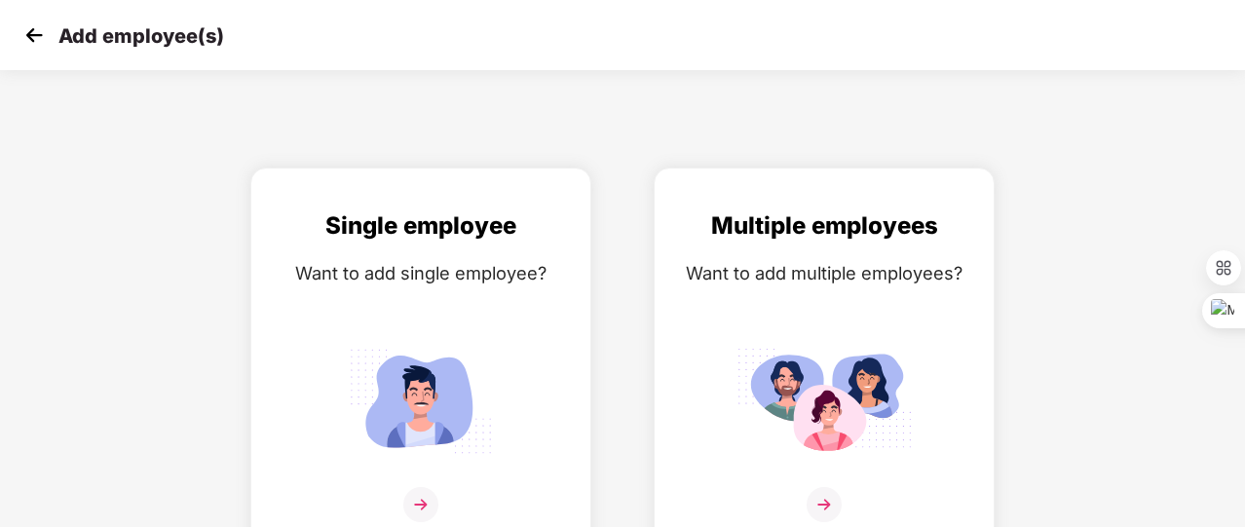
click at [30, 32] on img at bounding box center [33, 34] width 29 height 29
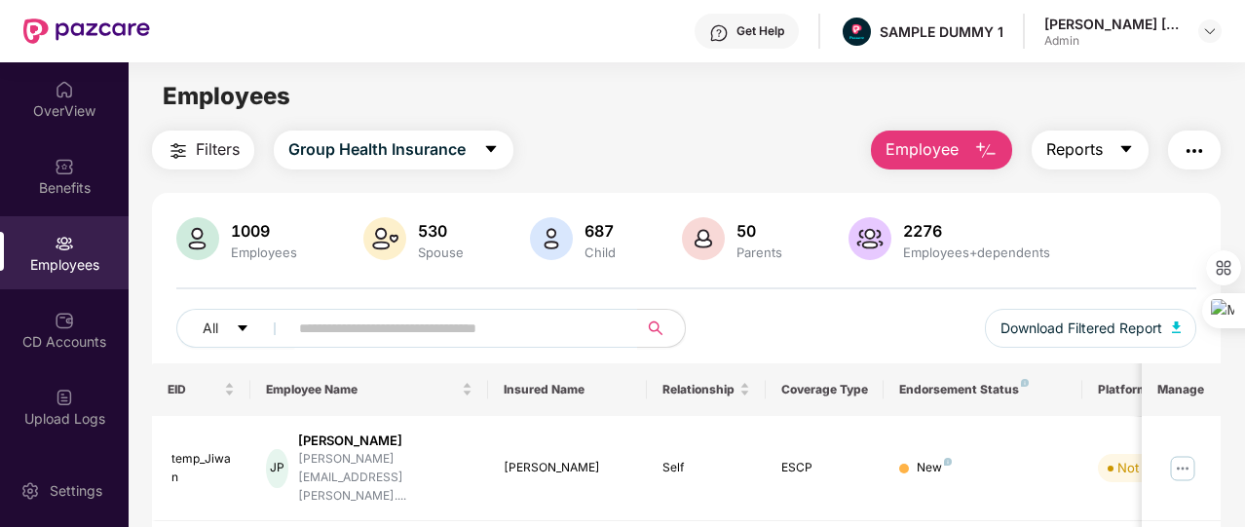
click at [1088, 149] on span "Reports" at bounding box center [1074, 149] width 56 height 24
click at [1197, 153] on img "button" at bounding box center [1193, 150] width 23 height 23
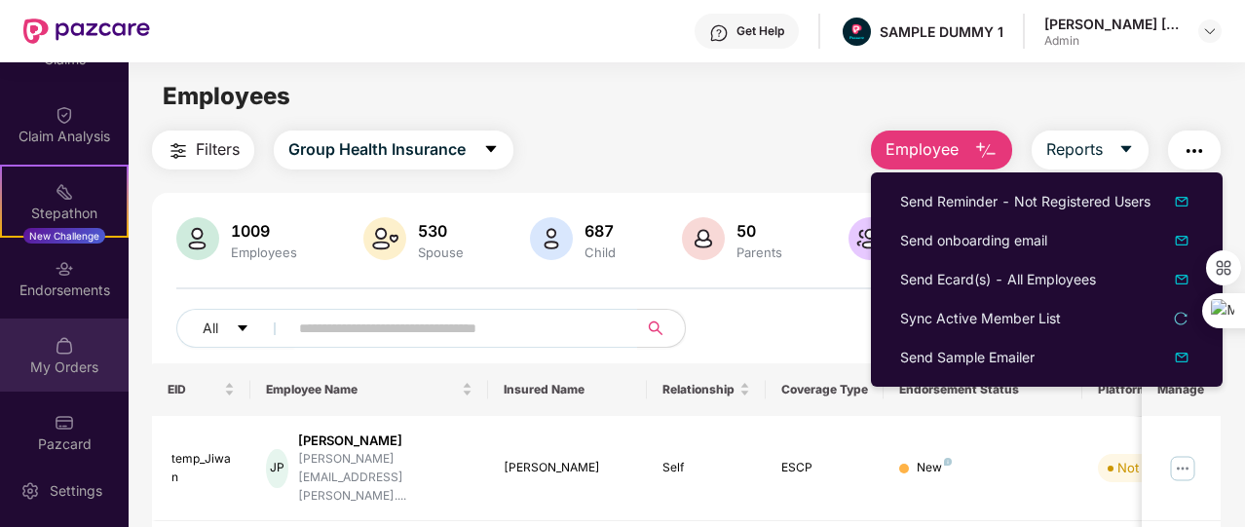
scroll to position [440, 0]
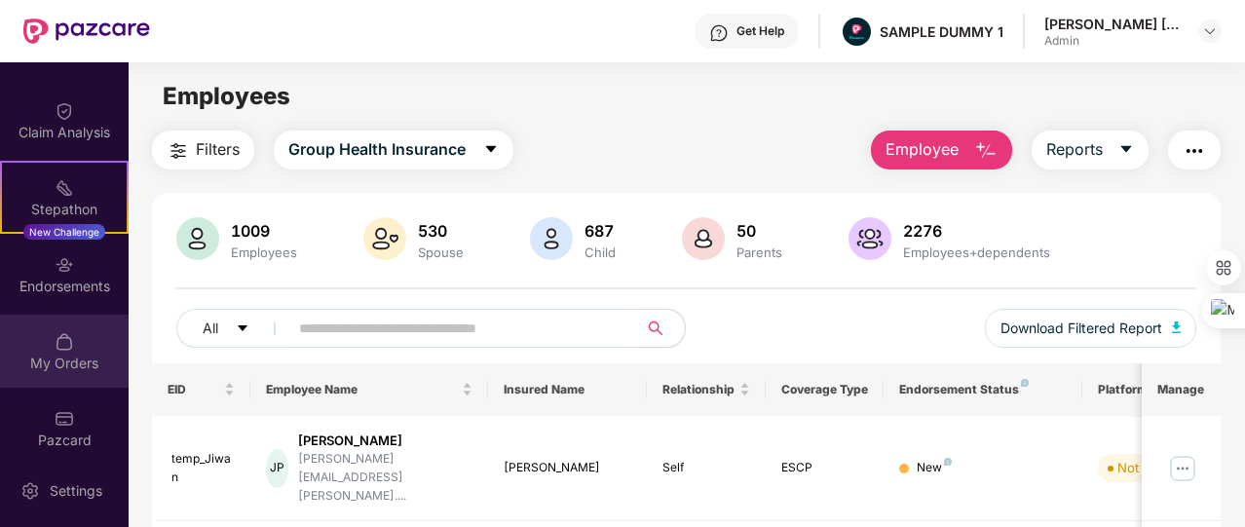
click at [86, 336] on div "My Orders" at bounding box center [64, 351] width 129 height 73
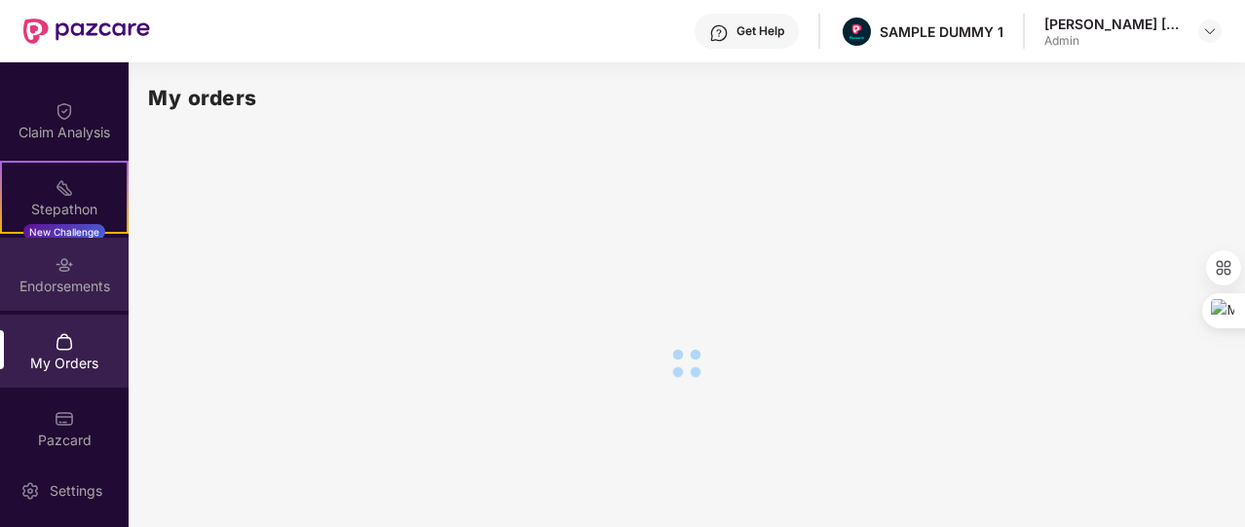
click at [57, 253] on div at bounding box center [64, 262] width 19 height 19
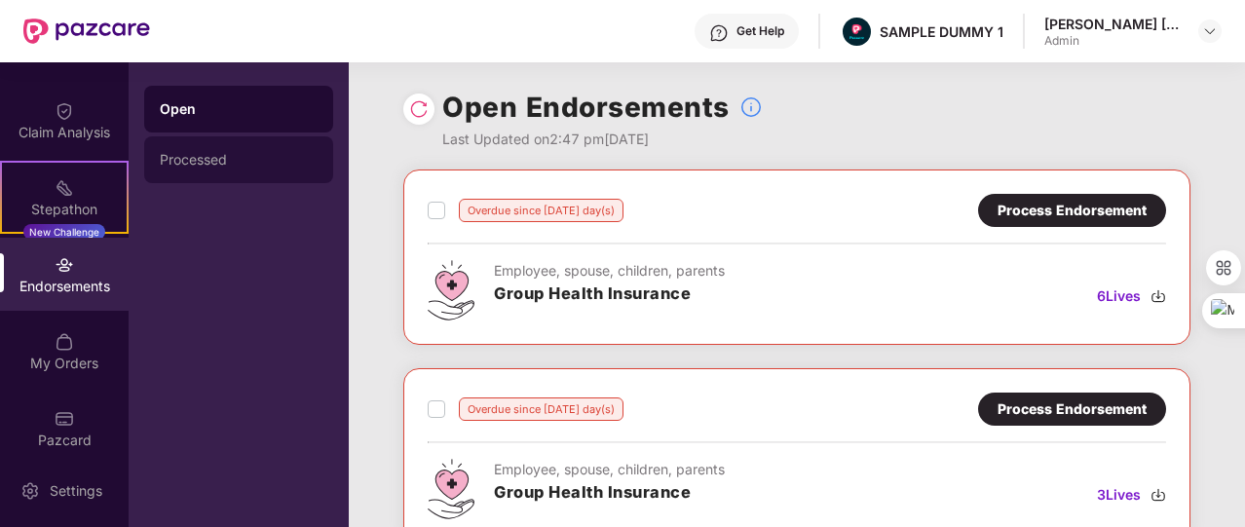
click at [225, 147] on div "Processed" at bounding box center [238, 159] width 189 height 47
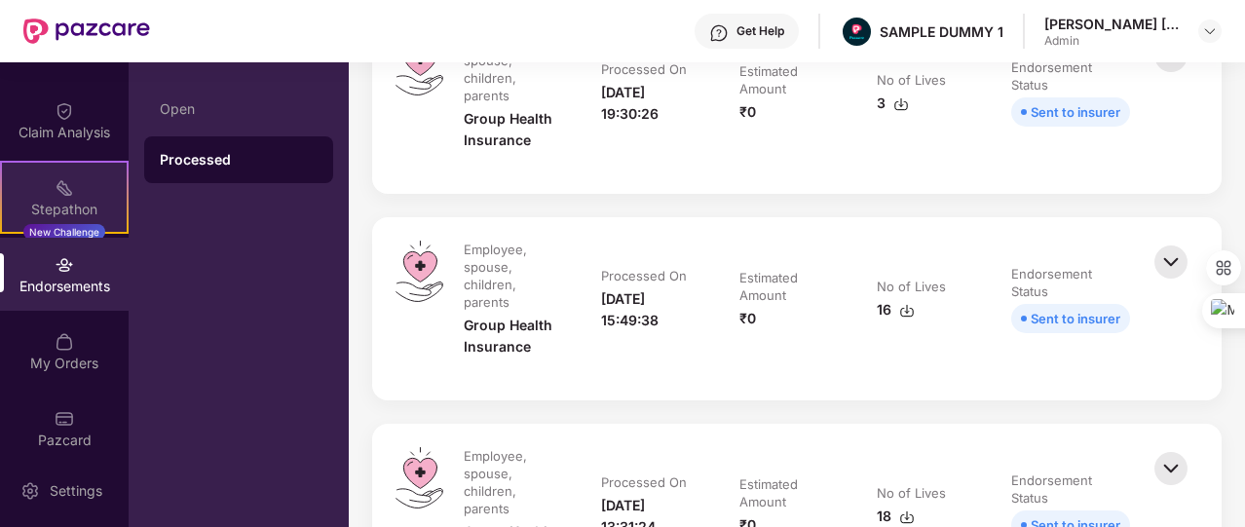
scroll to position [187, 0]
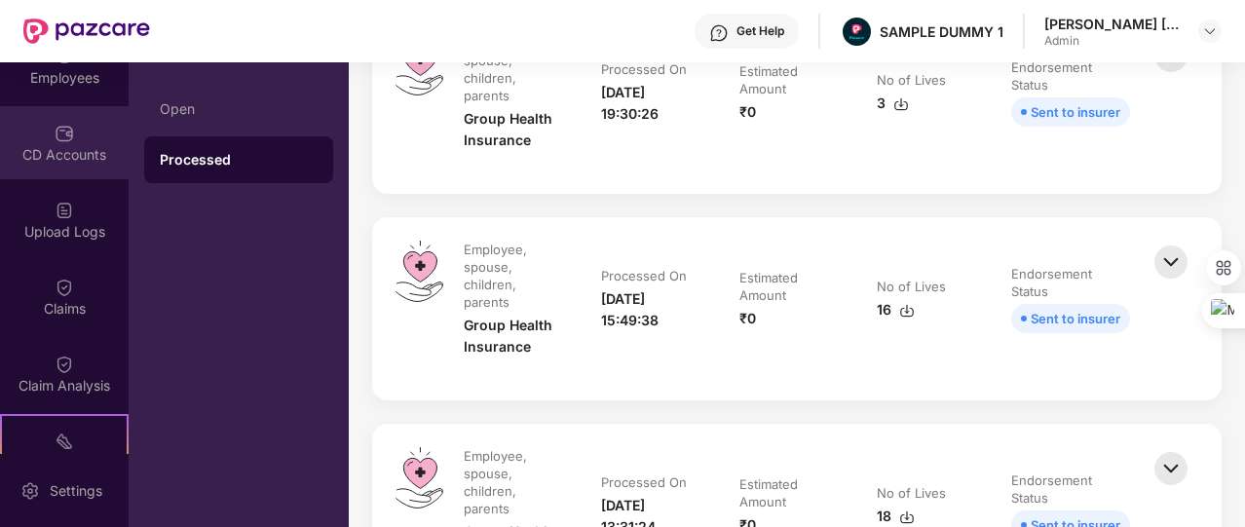
click at [66, 167] on div "CD Accounts" at bounding box center [64, 142] width 129 height 73
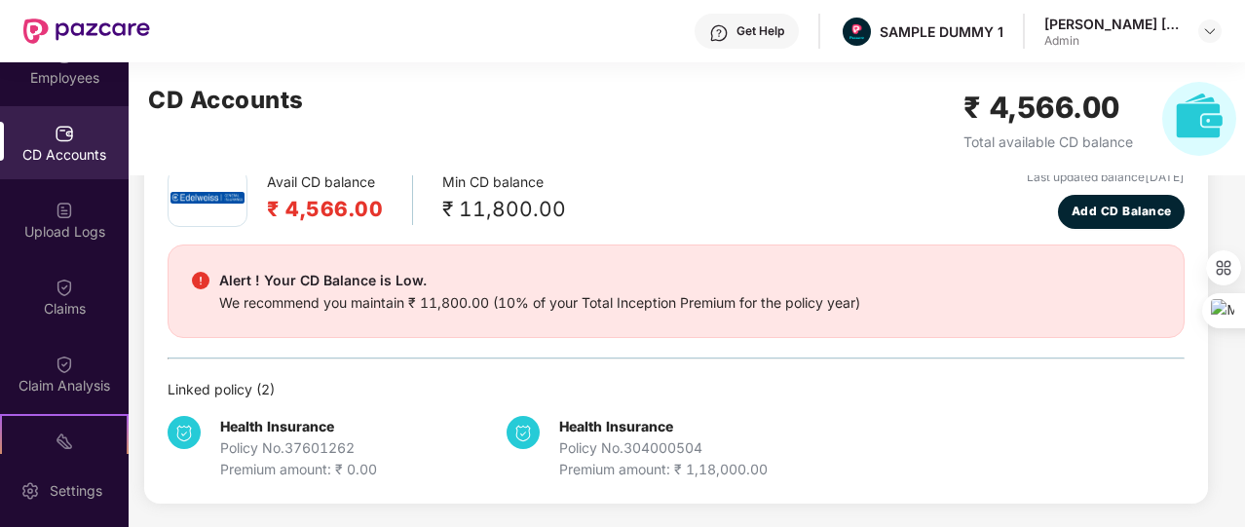
scroll to position [103, 0]
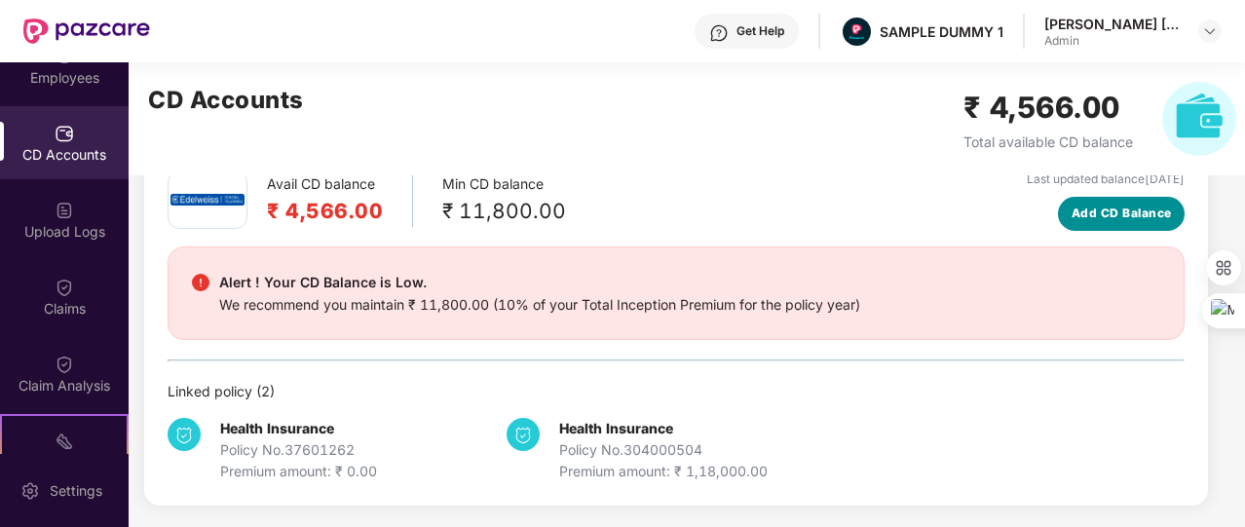
click at [1139, 216] on span "Add CD Balance" at bounding box center [1121, 213] width 100 height 19
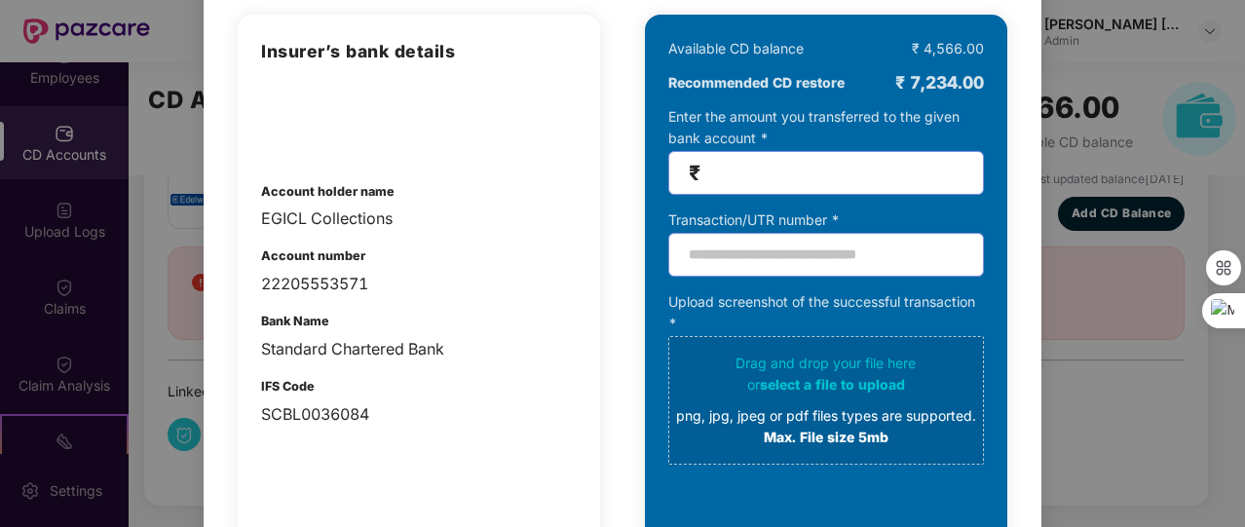
scroll to position [162, 0]
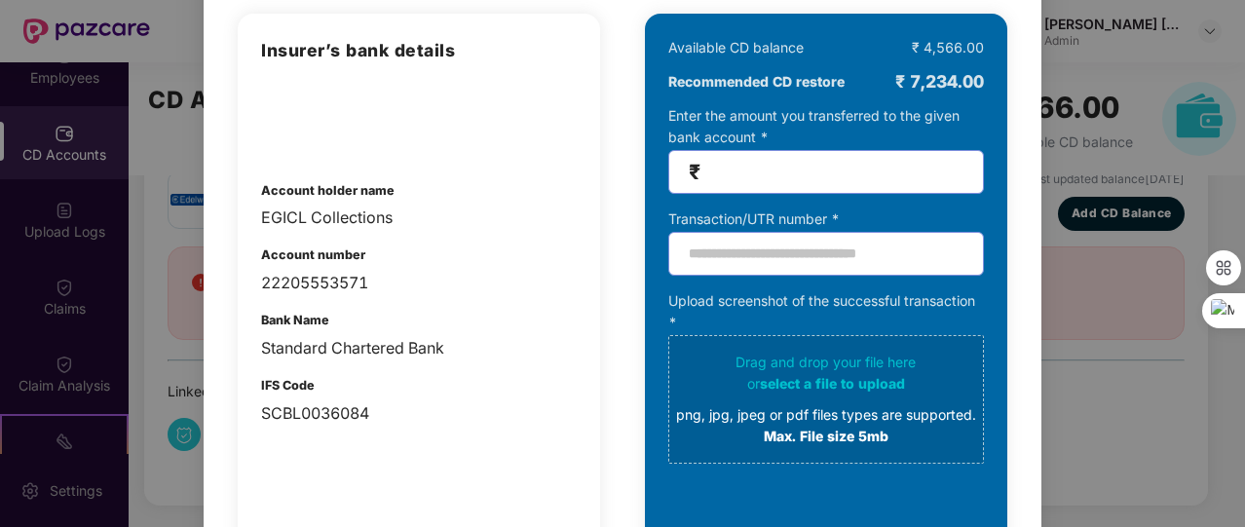
click at [752, 167] on input "number" at bounding box center [833, 172] width 259 height 22
click at [1127, 248] on div "100% SECURE Transfer the amount you want add to your CD balance and share the s…" at bounding box center [622, 263] width 1245 height 527
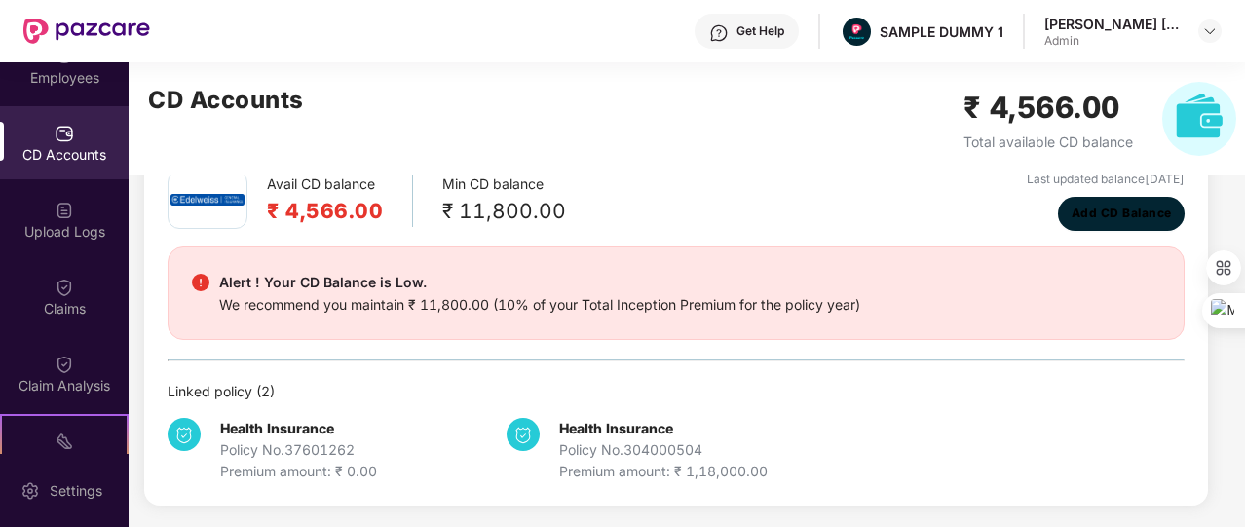
scroll to position [0, 0]
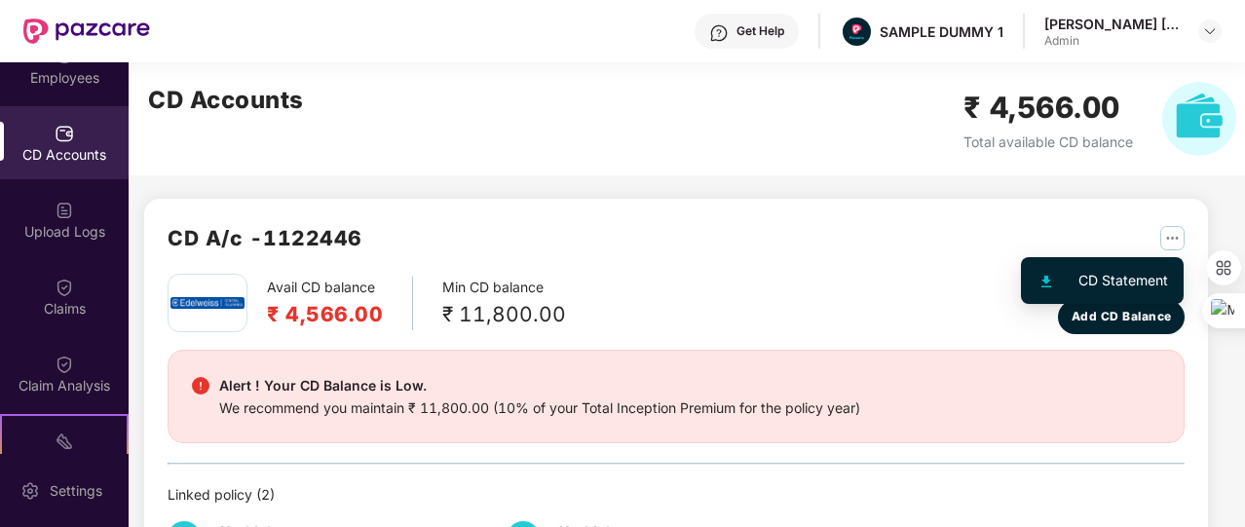
click at [1172, 251] on button "button" at bounding box center [1164, 237] width 39 height 31
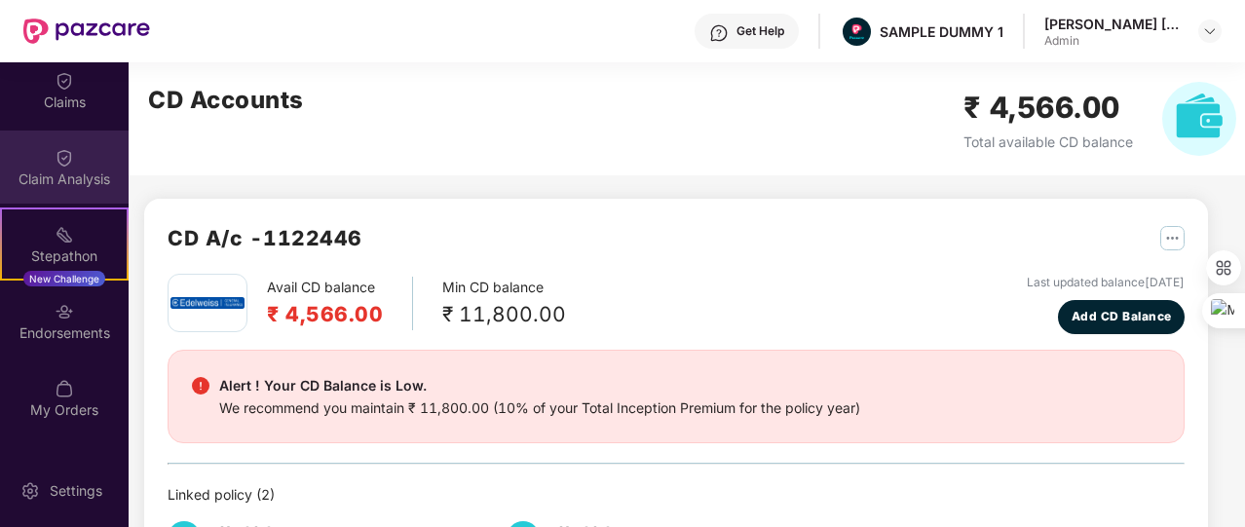
scroll to position [404, 0]
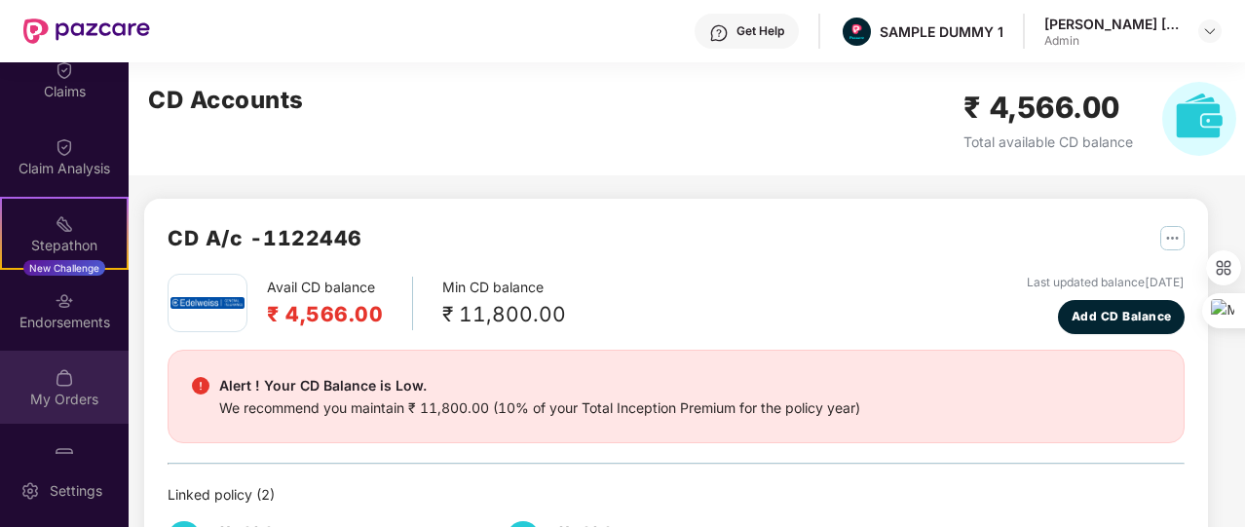
click at [84, 398] on div "My Orders" at bounding box center [64, 399] width 129 height 19
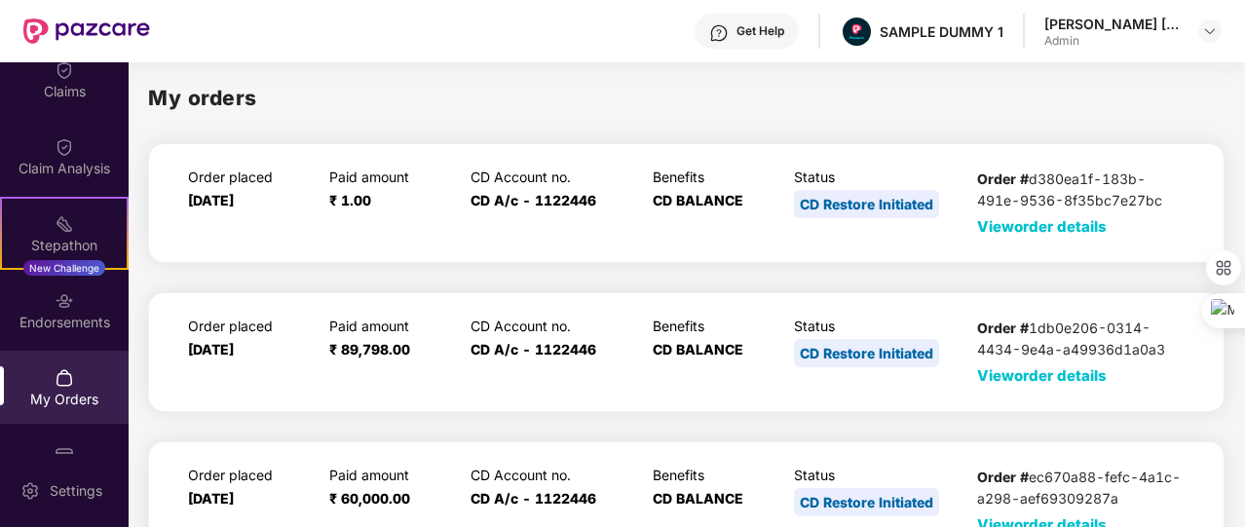
click at [1011, 225] on span "View order details" at bounding box center [1042, 226] width 130 height 19
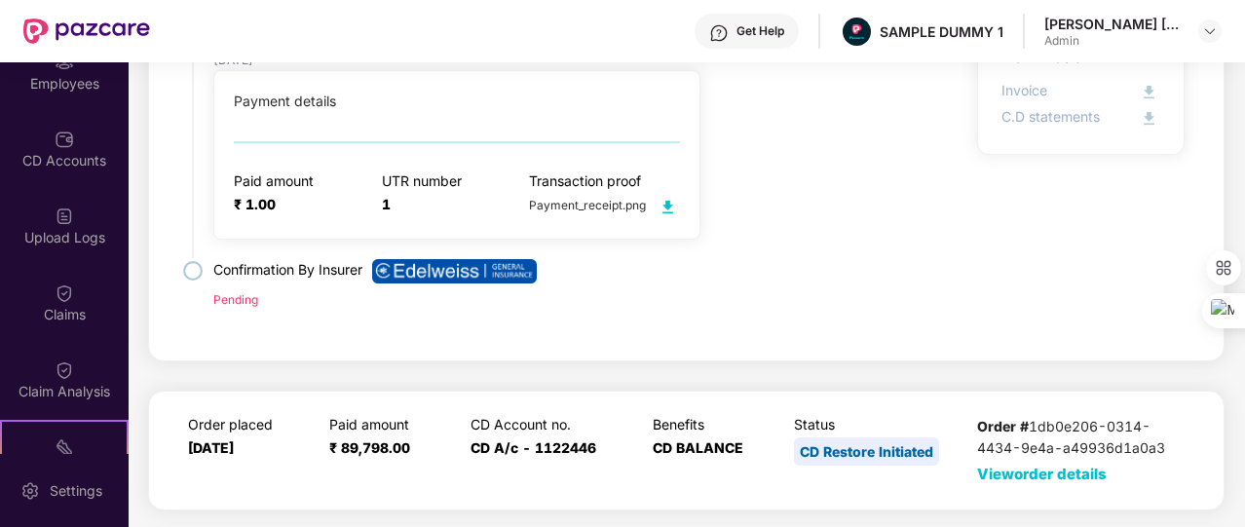
scroll to position [180, 0]
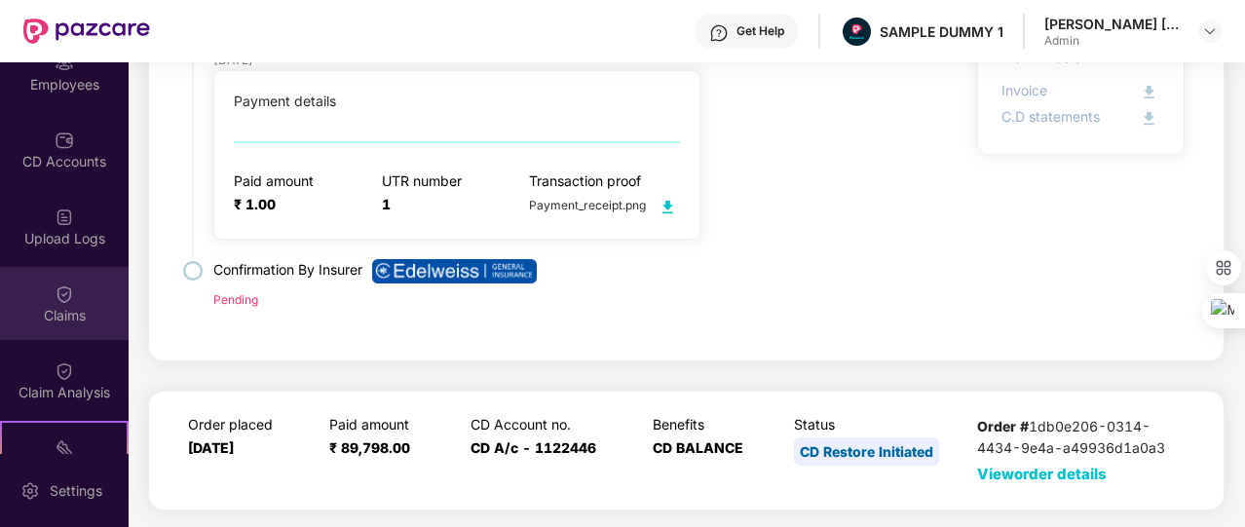
click at [86, 295] on div "Claims" at bounding box center [64, 303] width 129 height 73
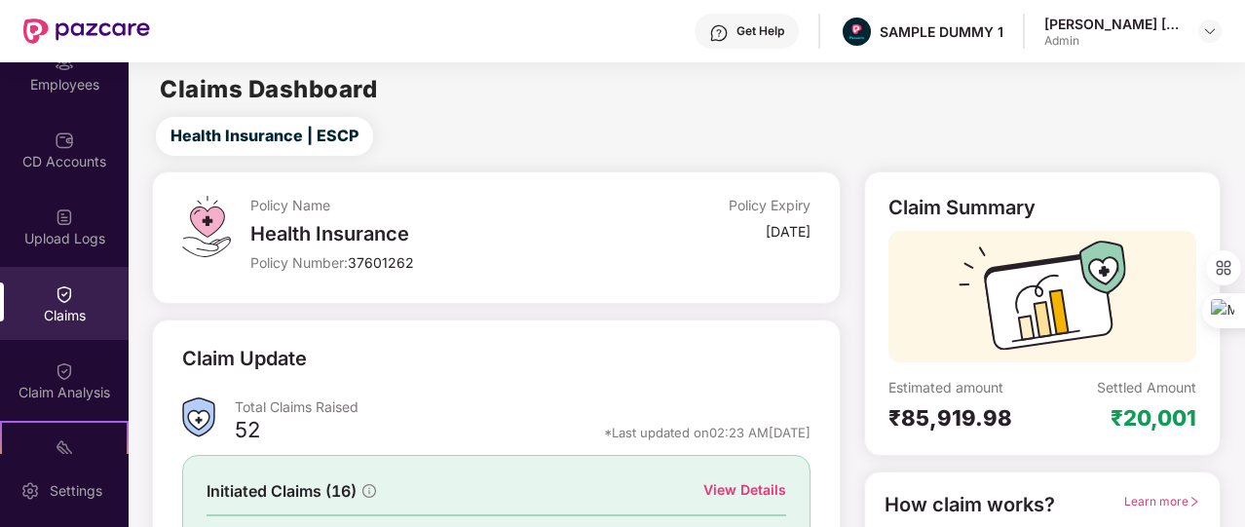
scroll to position [234, 0]
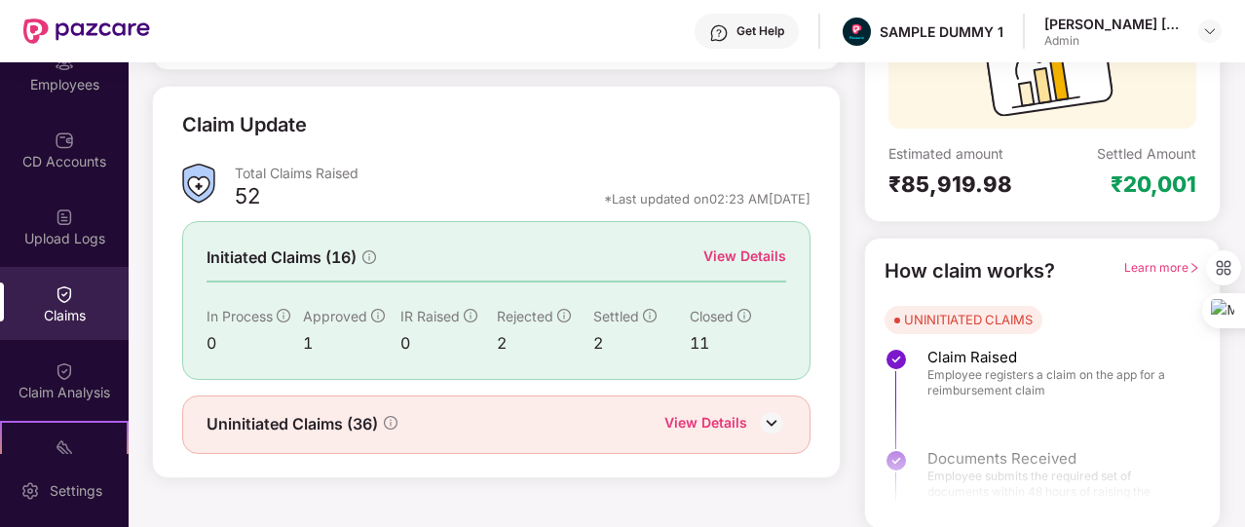
click at [762, 264] on div "View Details" at bounding box center [744, 255] width 83 height 21
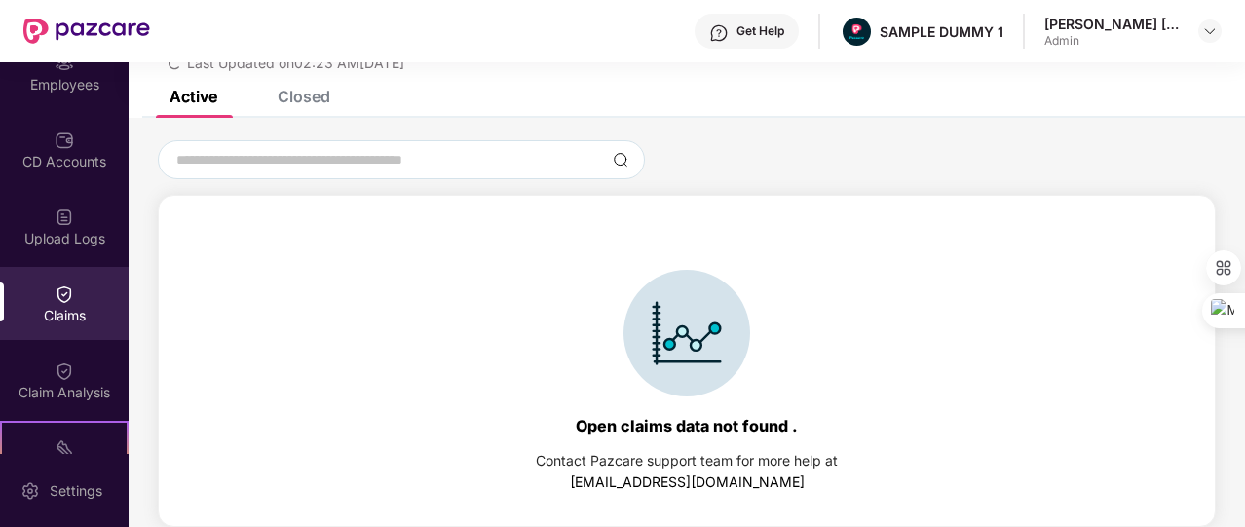
scroll to position [84, 0]
click at [479, 165] on input at bounding box center [389, 160] width 430 height 20
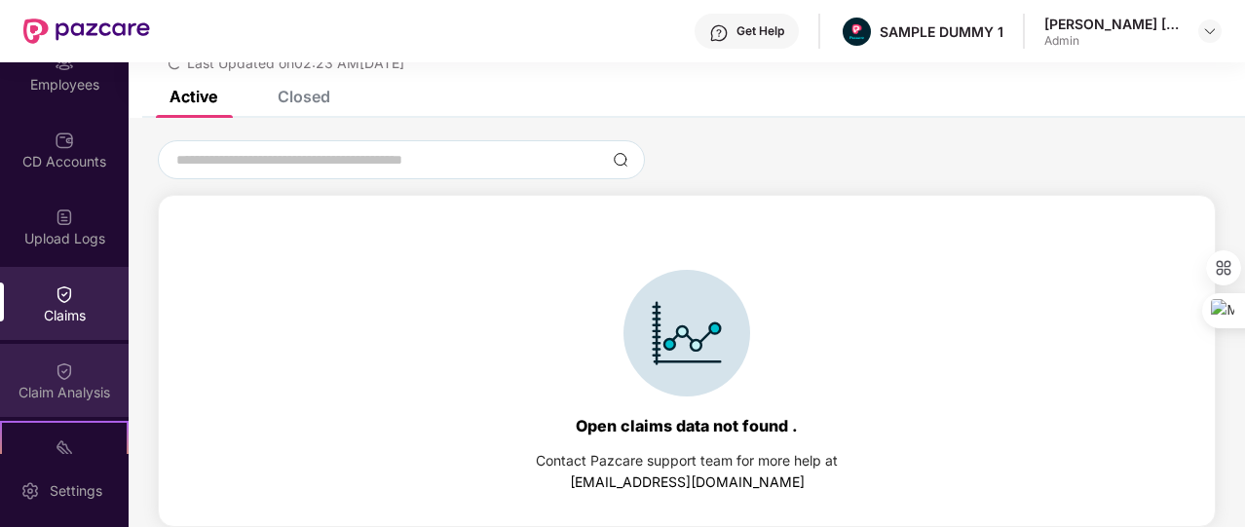
click at [93, 370] on div "Claim Analysis" at bounding box center [64, 380] width 129 height 73
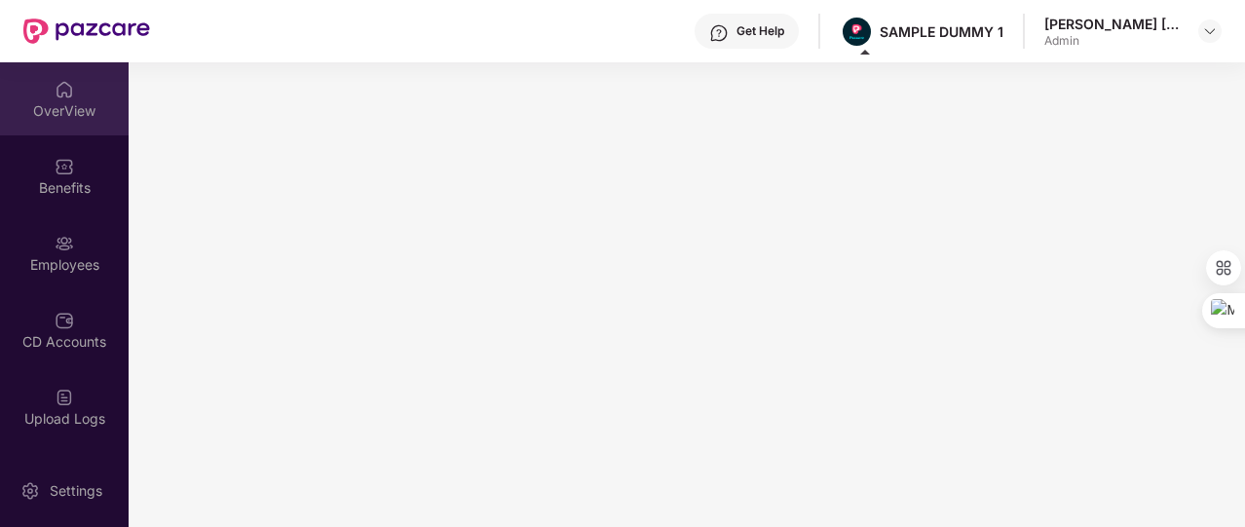
click at [90, 105] on div "OverView" at bounding box center [64, 110] width 129 height 19
